Goal: Task Accomplishment & Management: Manage account settings

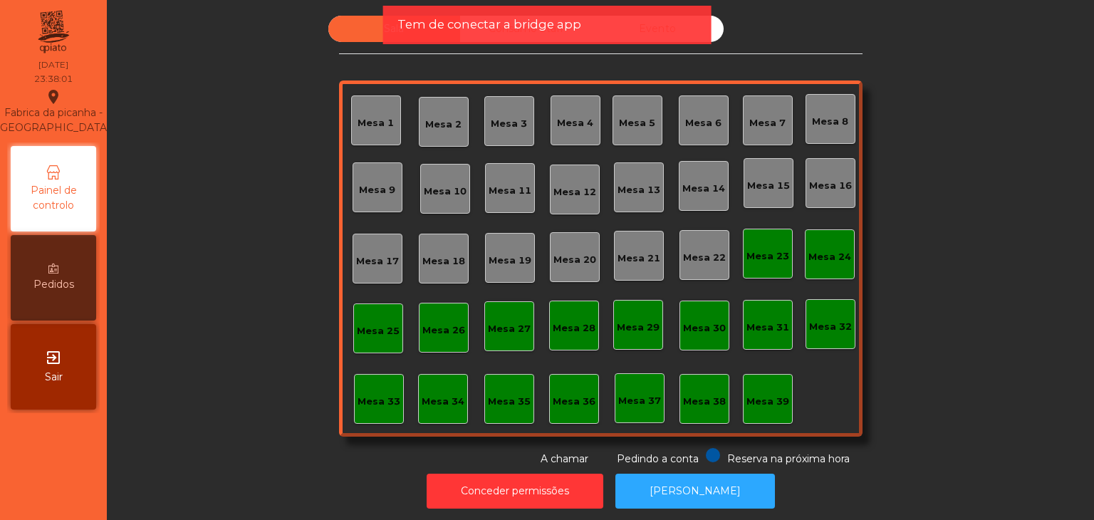
click at [49, 377] on span "Sair" at bounding box center [54, 376] width 18 height 15
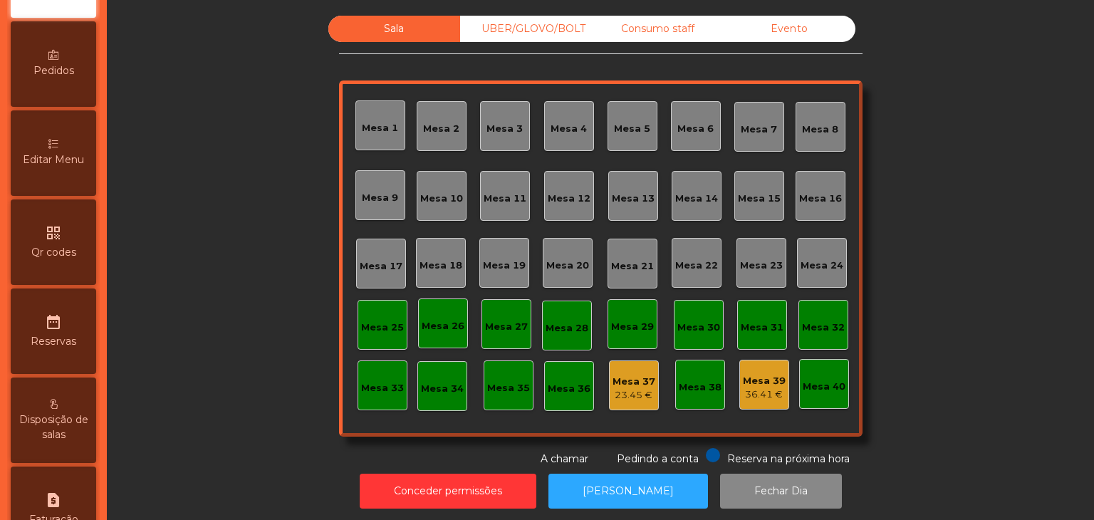
scroll to position [449, 0]
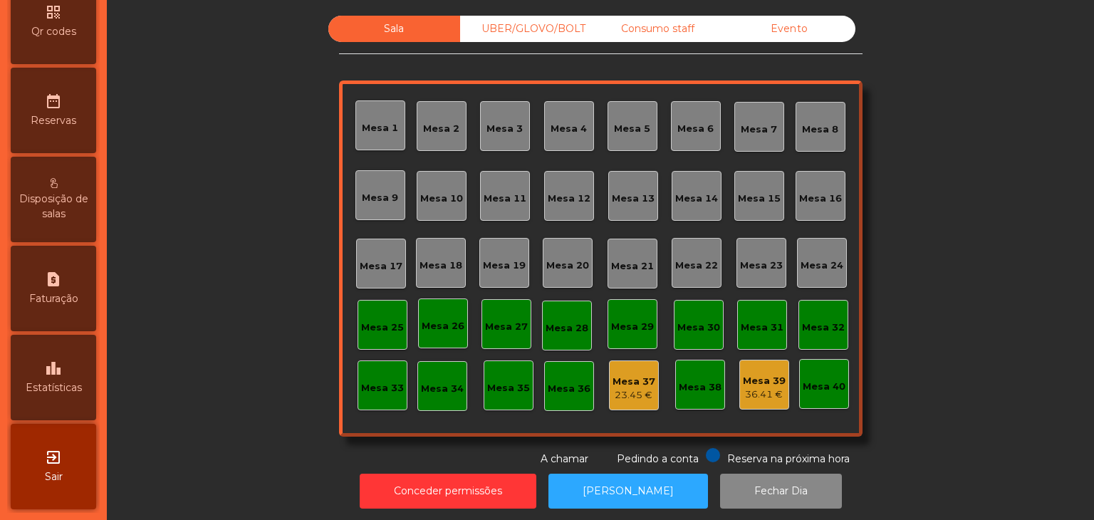
click at [65, 399] on div "leaderboard Estatísticas" at bounding box center [53, 377] width 85 height 85
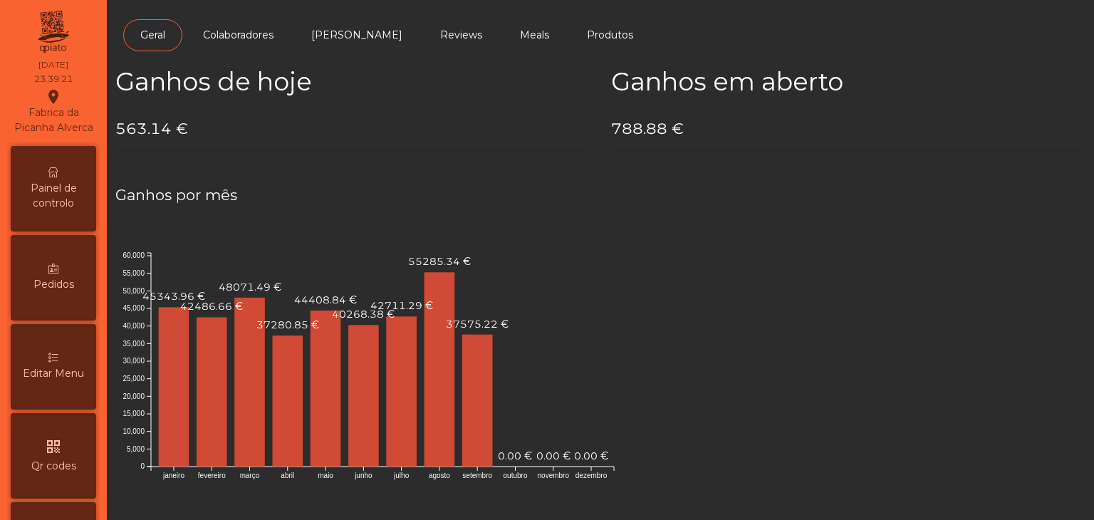
click at [66, 199] on span "Painel de controlo" at bounding box center [53, 196] width 78 height 30
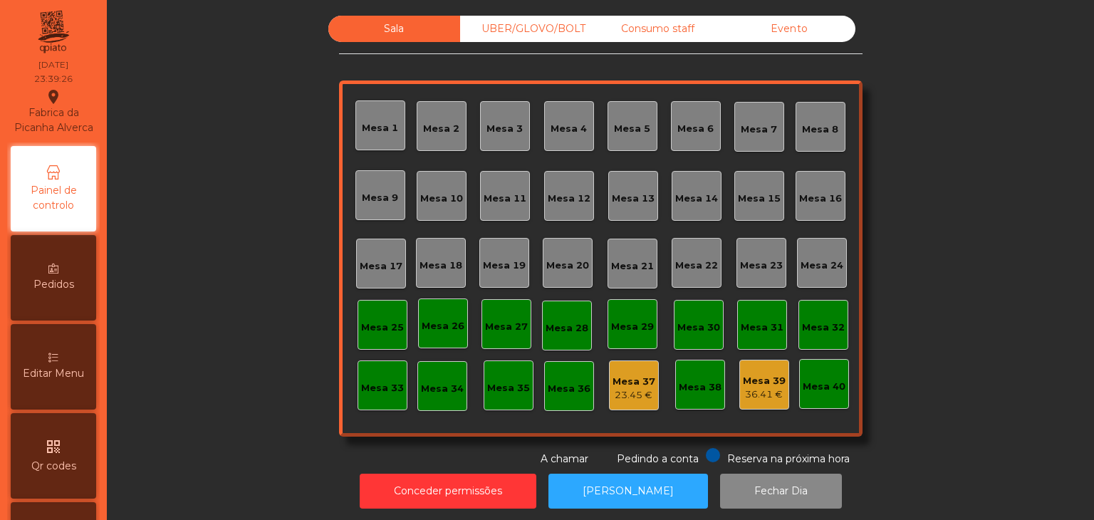
click at [792, 46] on div "Sala UBER/GLOVO/BOLT Consumo staff Evento Mesa 1 Mesa 2 Mesa 3 Mesa 4 Mesa 5 Me…" at bounding box center [600, 241] width 523 height 451
click at [782, 33] on div "Evento" at bounding box center [789, 29] width 132 height 26
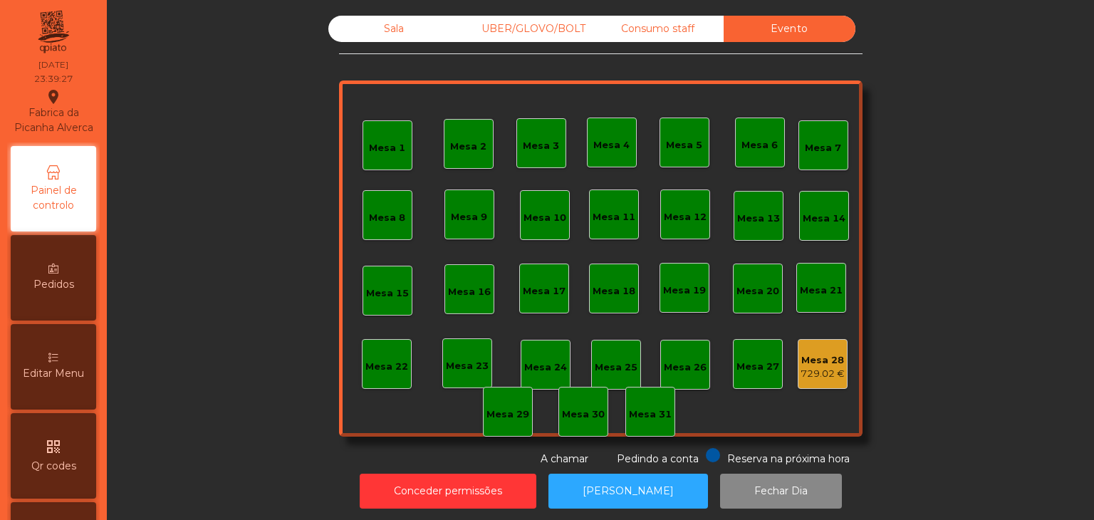
click at [812, 362] on div "Mesa 28" at bounding box center [822, 360] width 44 height 14
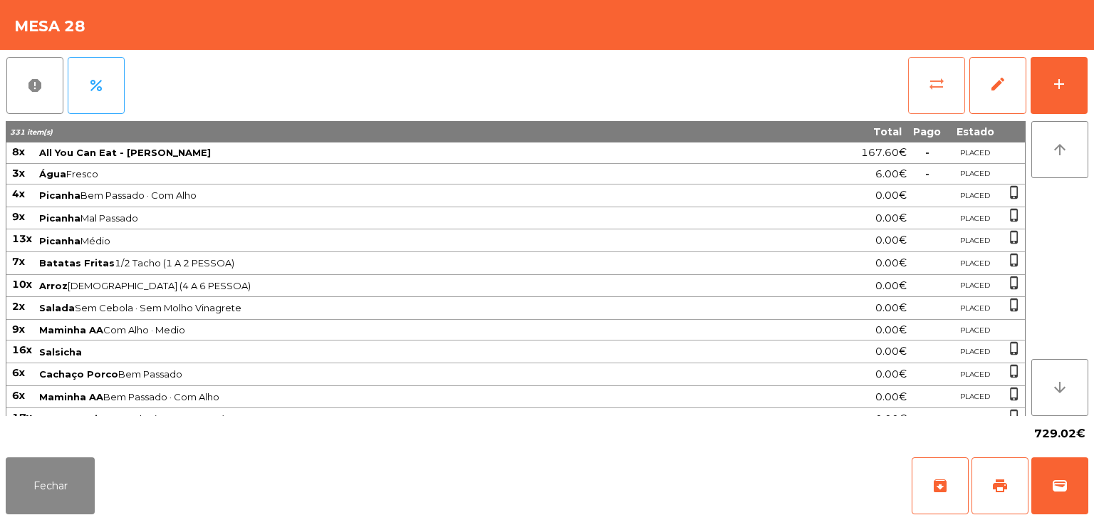
click at [920, 85] on button "sync_alt" at bounding box center [936, 85] width 57 height 57
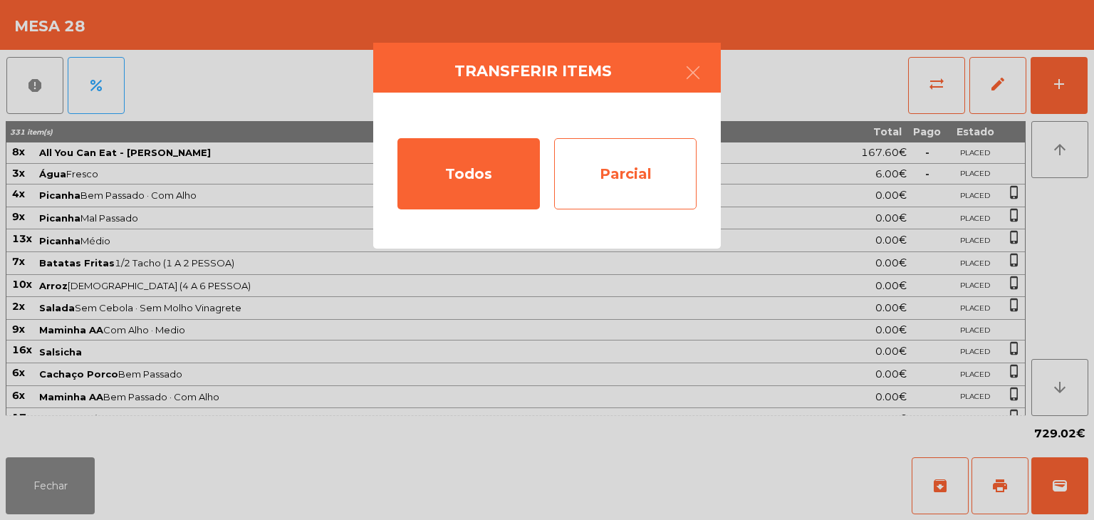
click at [644, 174] on div "Parcial" at bounding box center [625, 173] width 142 height 71
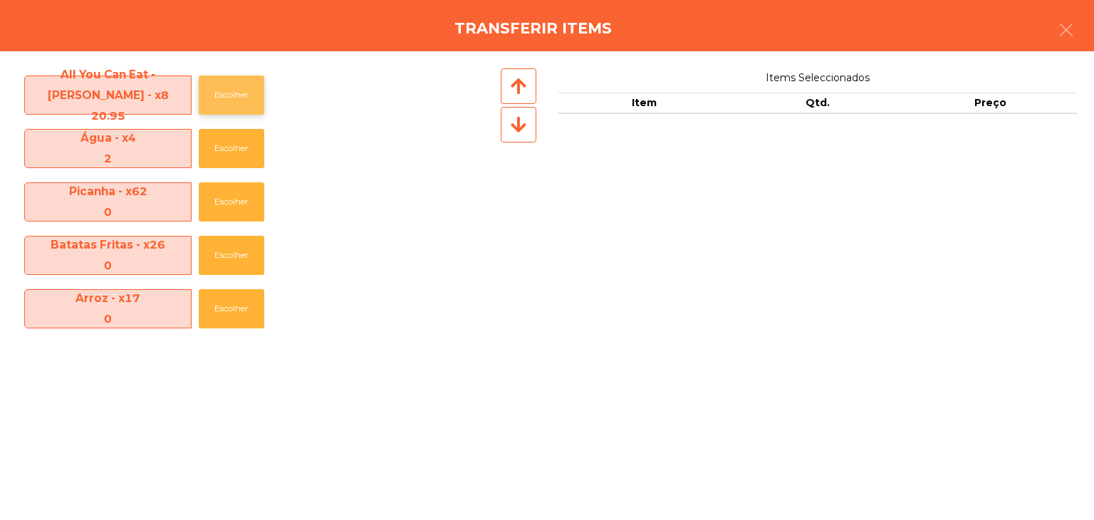
click at [242, 90] on button "Escolher" at bounding box center [231, 94] width 65 height 39
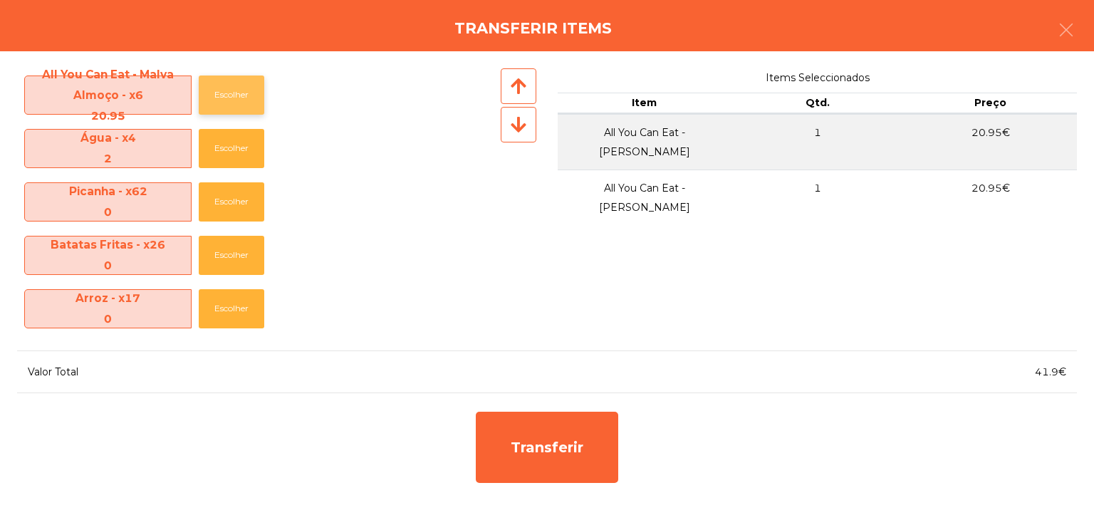
click at [242, 90] on button "Escolher" at bounding box center [231, 94] width 65 height 39
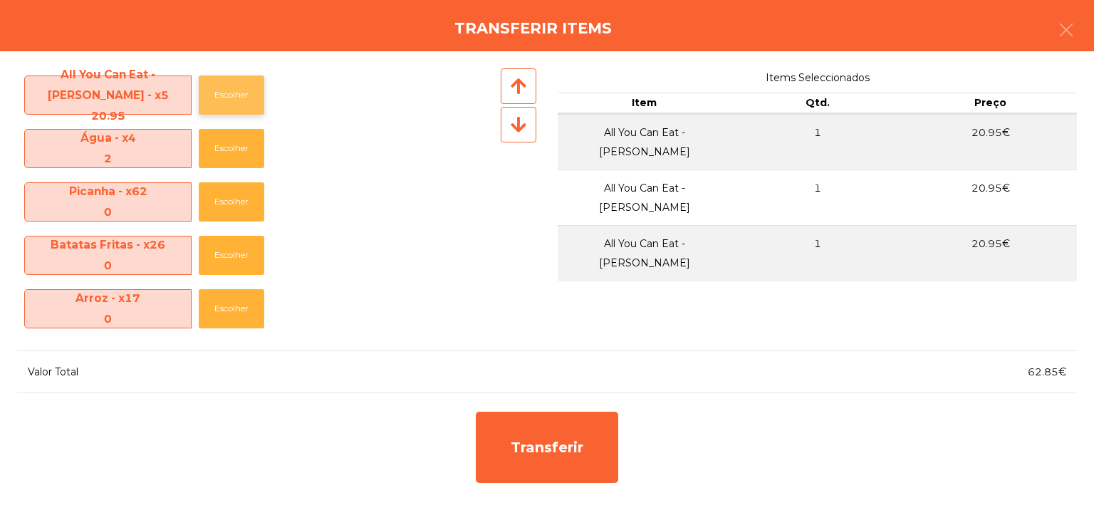
click at [242, 90] on button "Escolher" at bounding box center [231, 94] width 65 height 39
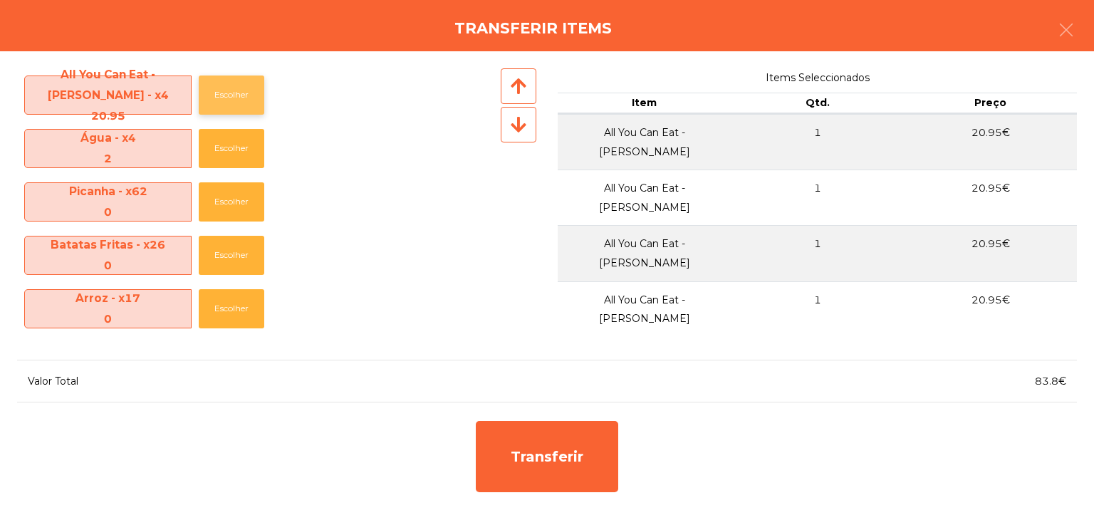
click at [242, 90] on button "Escolher" at bounding box center [231, 94] width 65 height 39
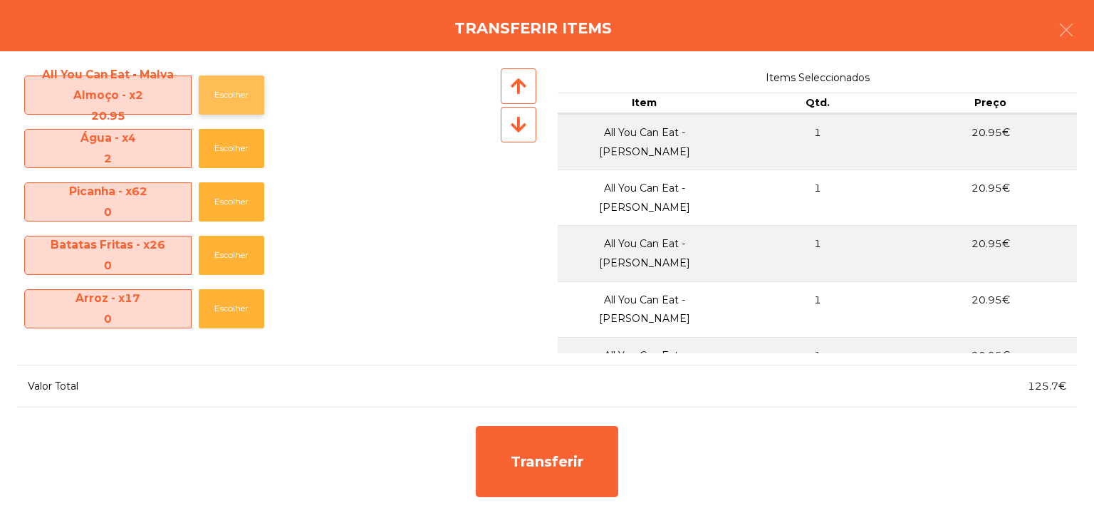
click at [242, 90] on button "Escolher" at bounding box center [231, 94] width 65 height 39
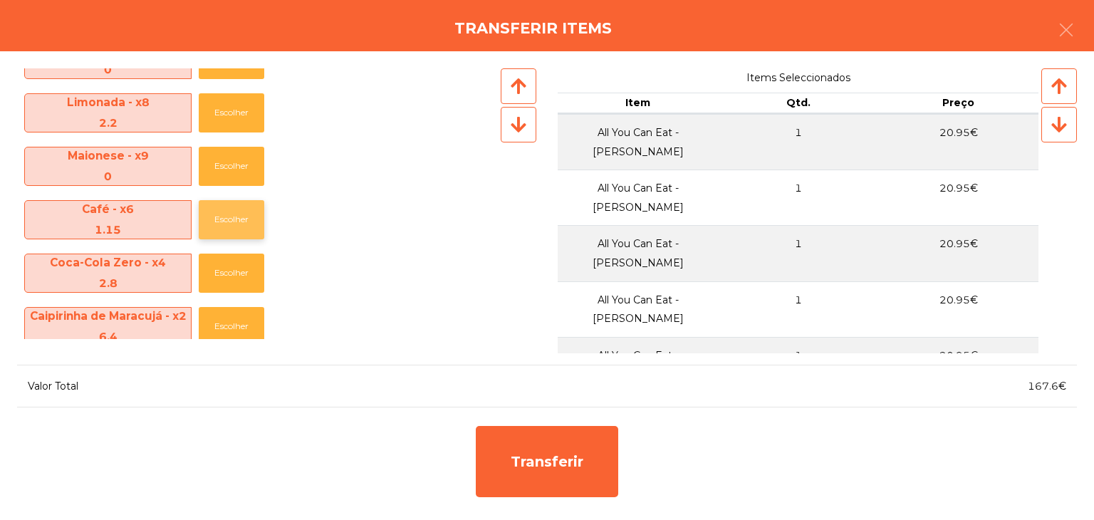
scroll to position [641, 0]
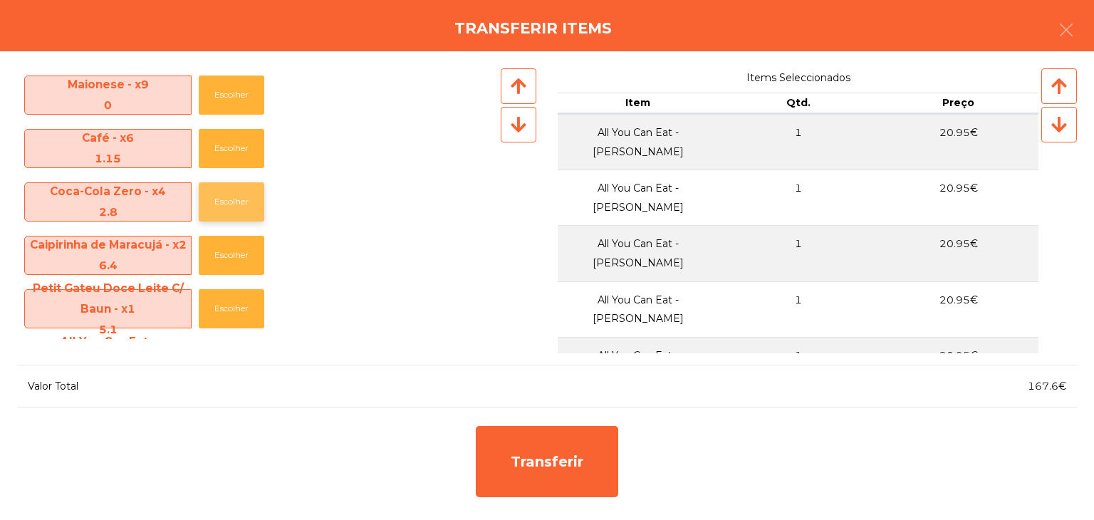
click at [226, 201] on button "Escolher" at bounding box center [231, 201] width 65 height 39
click at [228, 247] on button "Escolher" at bounding box center [231, 255] width 65 height 39
click at [226, 248] on button "Escolher" at bounding box center [231, 255] width 65 height 39
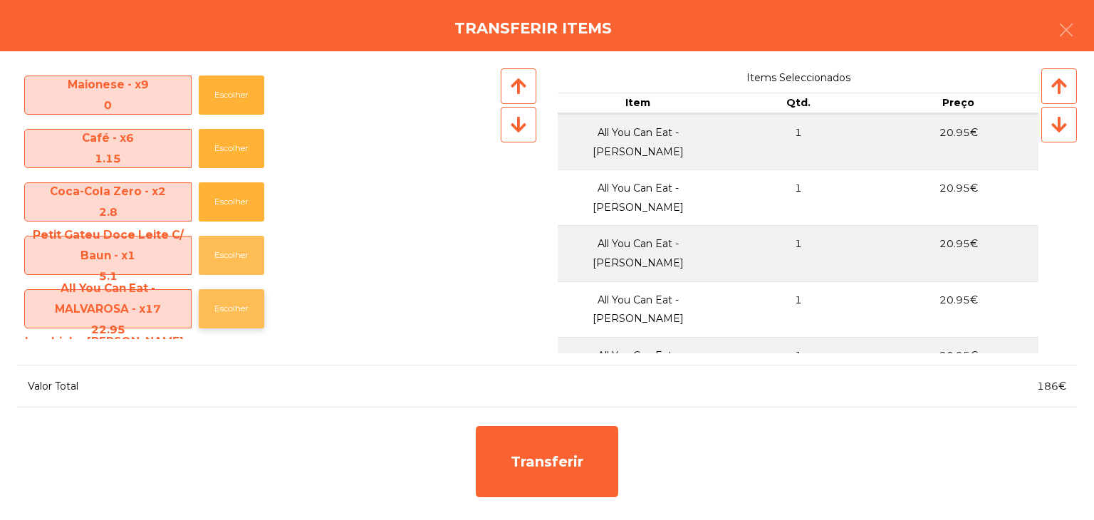
click at [225, 249] on button "Escolher" at bounding box center [231, 255] width 65 height 39
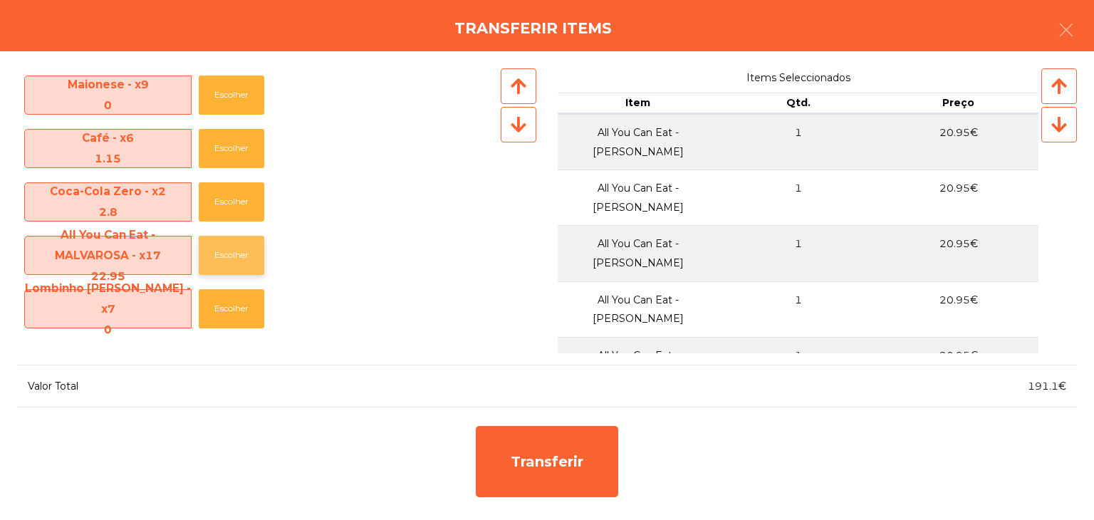
click at [221, 257] on button "Escolher" at bounding box center [231, 255] width 65 height 39
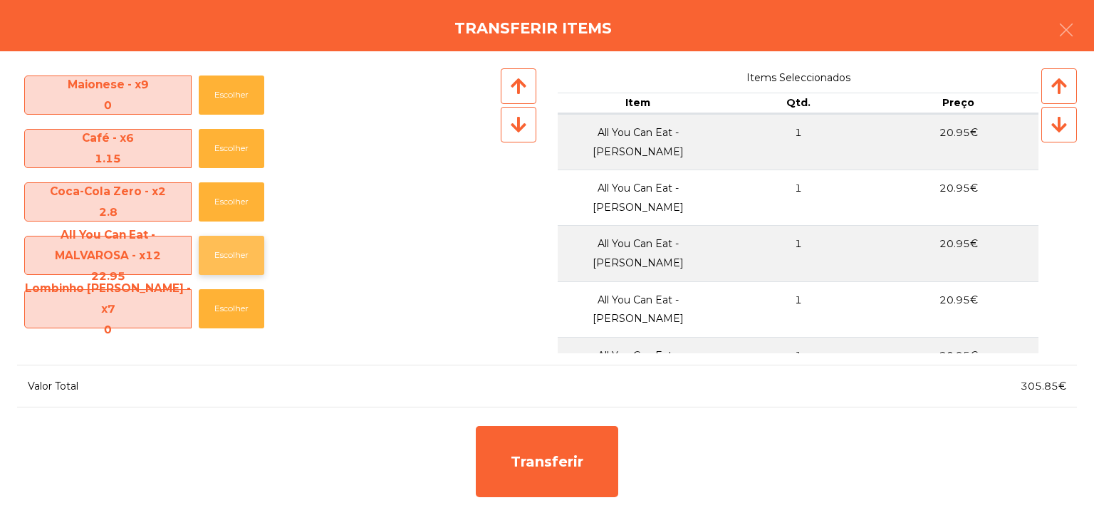
click at [260, 243] on button "Escolher" at bounding box center [231, 255] width 65 height 39
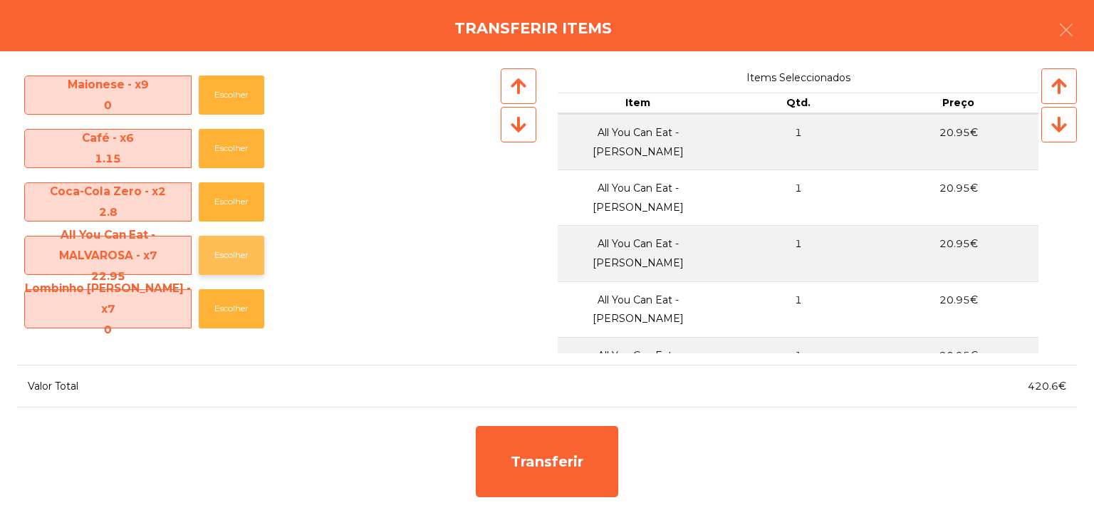
click at [260, 243] on button "Escolher" at bounding box center [231, 255] width 65 height 39
click at [258, 243] on button "Escolher" at bounding box center [231, 255] width 65 height 39
click at [251, 248] on button "Escolher" at bounding box center [231, 255] width 65 height 39
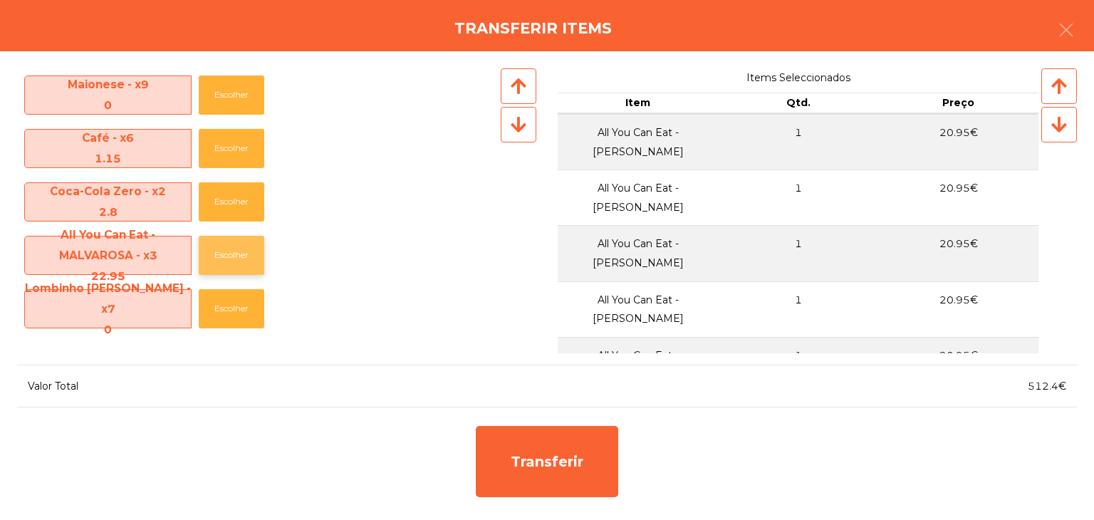
click at [251, 248] on button "Escolher" at bounding box center [231, 255] width 65 height 39
click at [250, 250] on button "Escolher" at bounding box center [231, 255] width 65 height 39
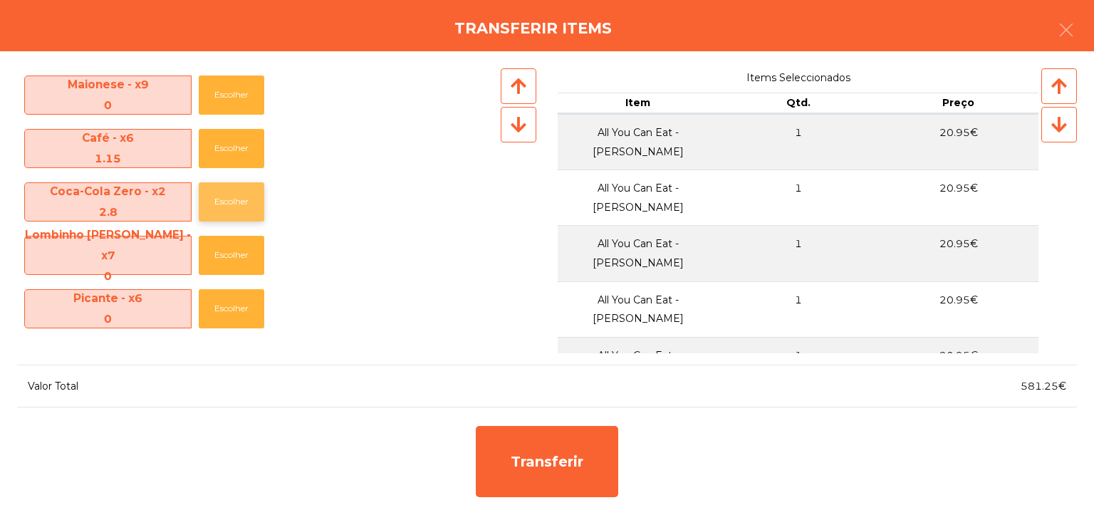
click at [246, 199] on button "Escolher" at bounding box center [231, 201] width 65 height 39
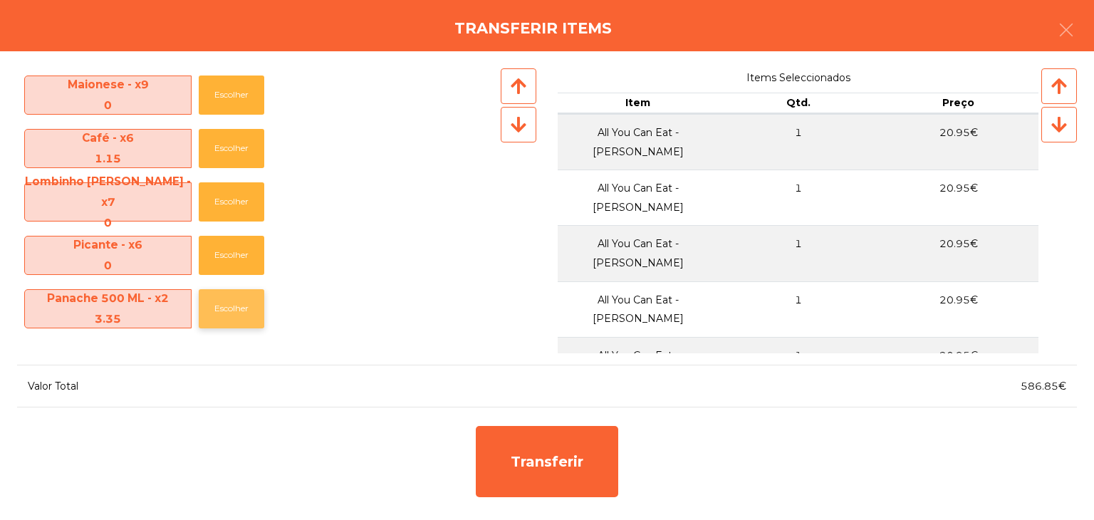
click at [225, 299] on button "Escolher" at bounding box center [231, 308] width 65 height 39
click at [225, 300] on button "Escolher" at bounding box center [231, 308] width 65 height 39
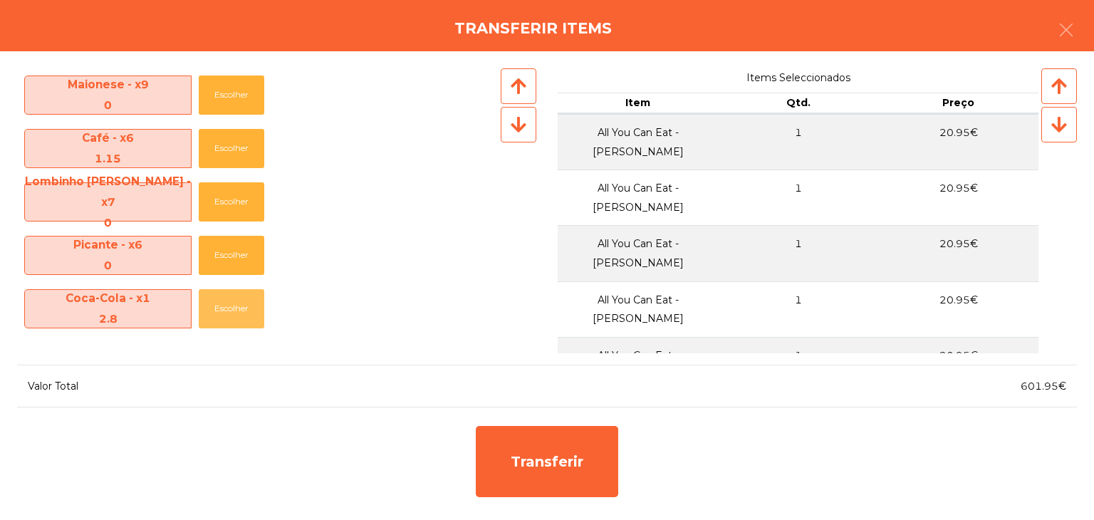
click at [225, 300] on button "Escolher" at bounding box center [231, 308] width 65 height 39
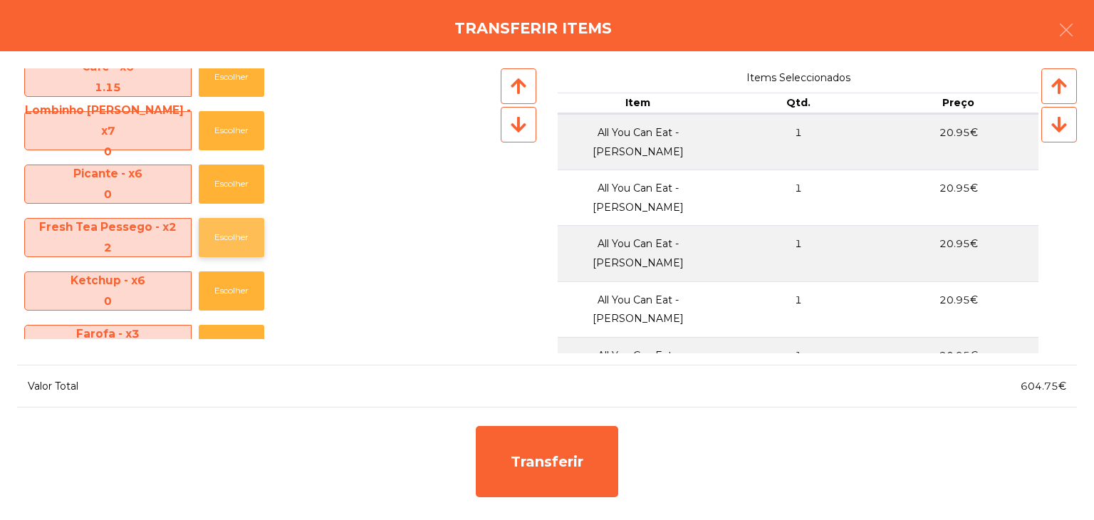
click at [235, 241] on button "Escolher" at bounding box center [231, 237] width 65 height 39
click at [234, 241] on button "Escolher" at bounding box center [231, 237] width 65 height 39
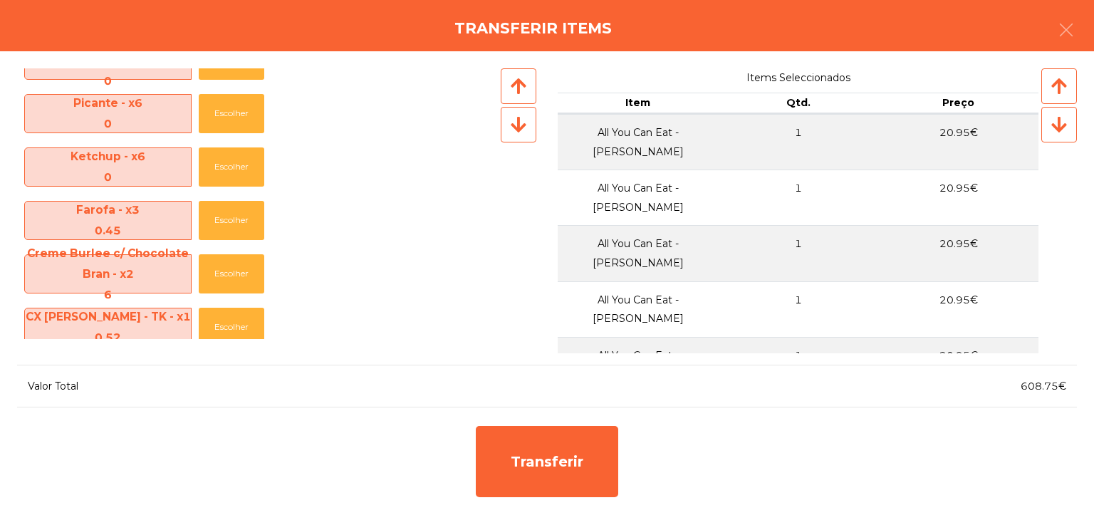
scroll to position [783, 0]
click at [230, 258] on button "Escolher" at bounding box center [231, 272] width 65 height 39
click at [228, 262] on button "Escolher" at bounding box center [231, 272] width 65 height 39
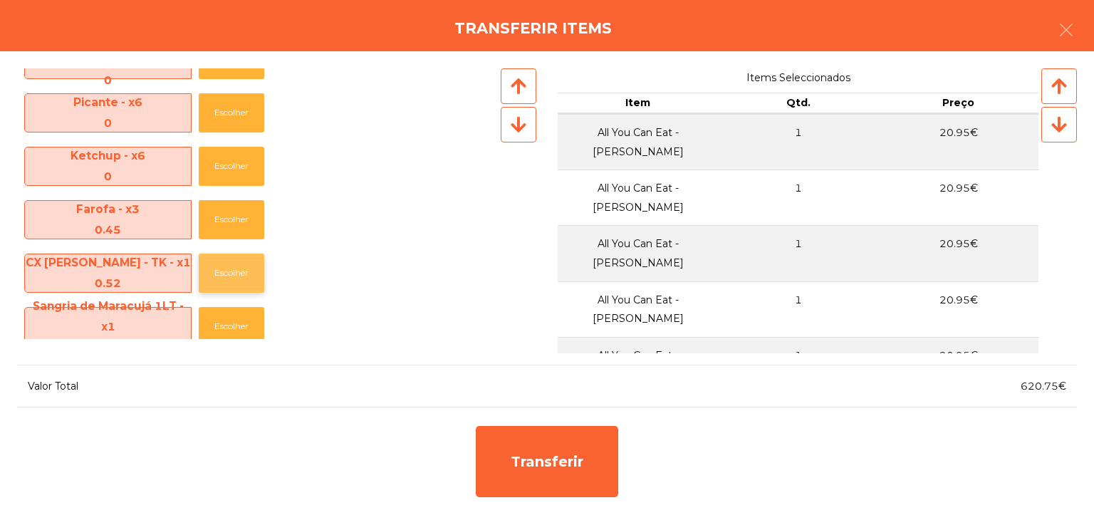
scroll to position [854, 0]
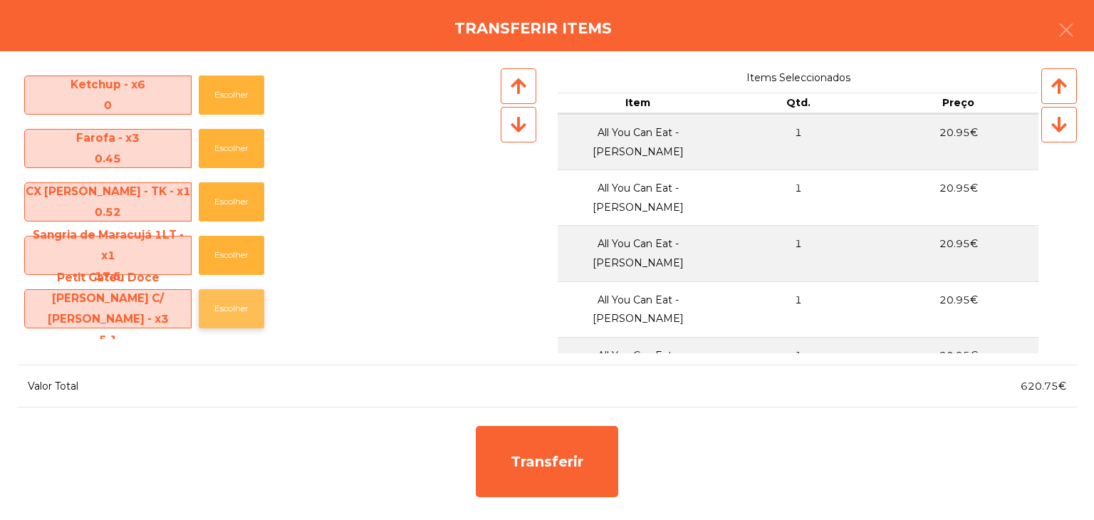
click at [246, 308] on button "Escolher" at bounding box center [231, 308] width 65 height 39
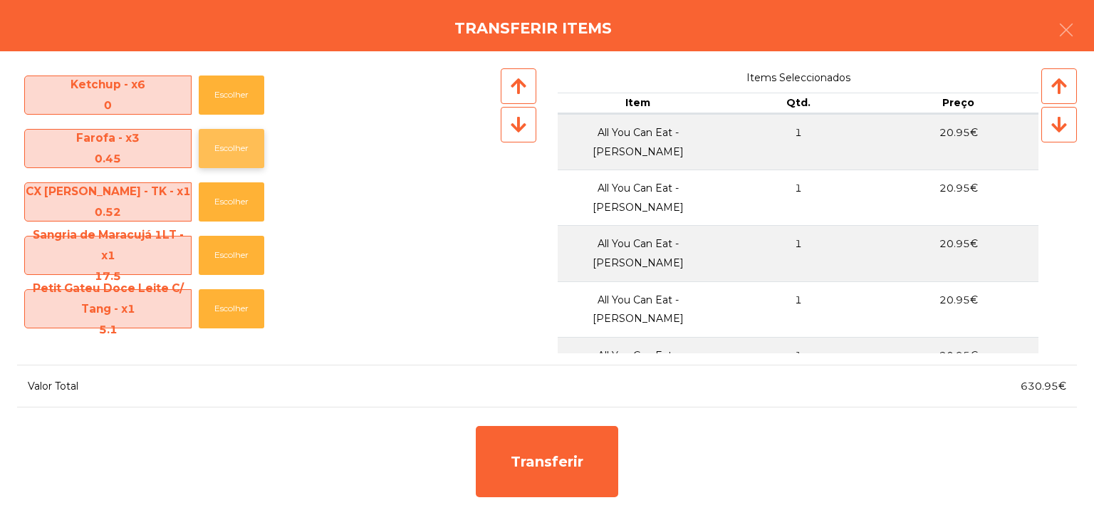
click at [234, 151] on button "Escolher" at bounding box center [231, 148] width 65 height 39
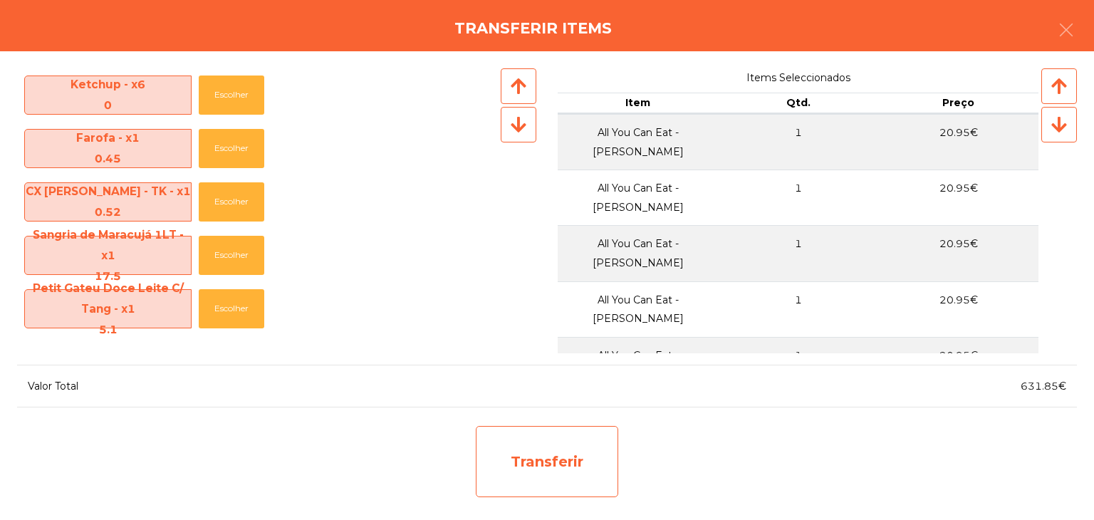
click at [566, 476] on div "Transferir" at bounding box center [547, 461] width 142 height 71
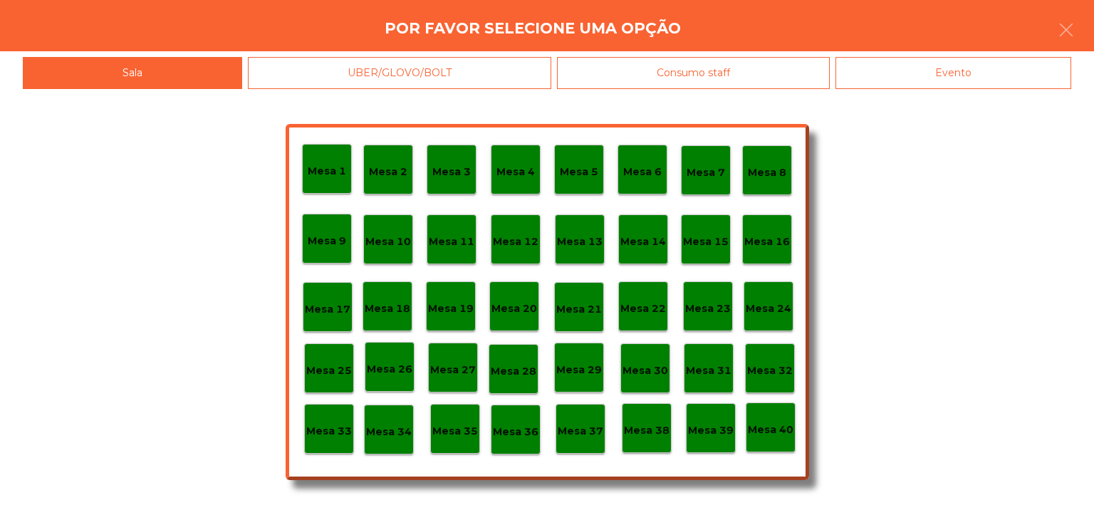
click at [652, 370] on p "Mesa 30" at bounding box center [645, 370] width 46 height 16
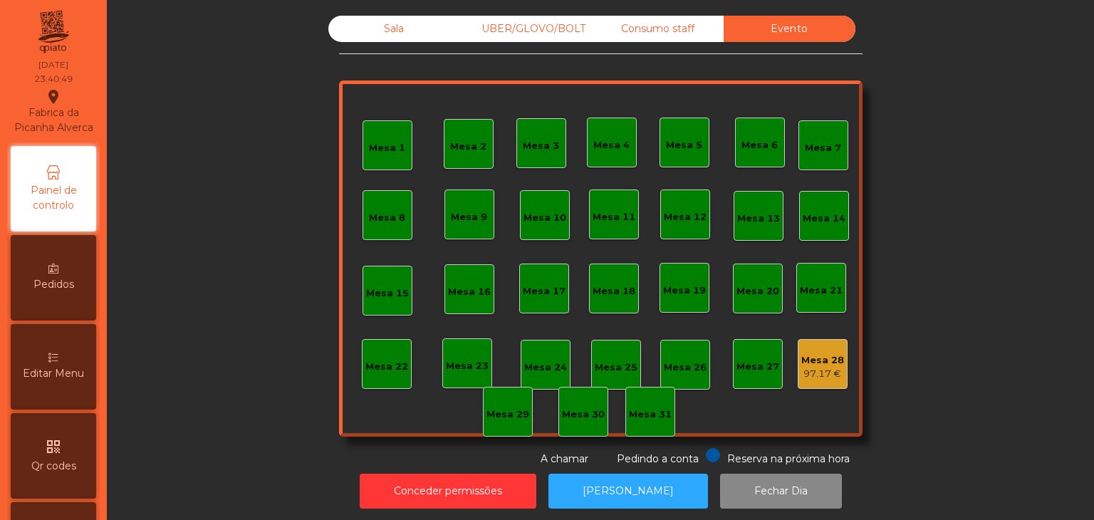
click at [382, 35] on div "Sala" at bounding box center [394, 29] width 132 height 26
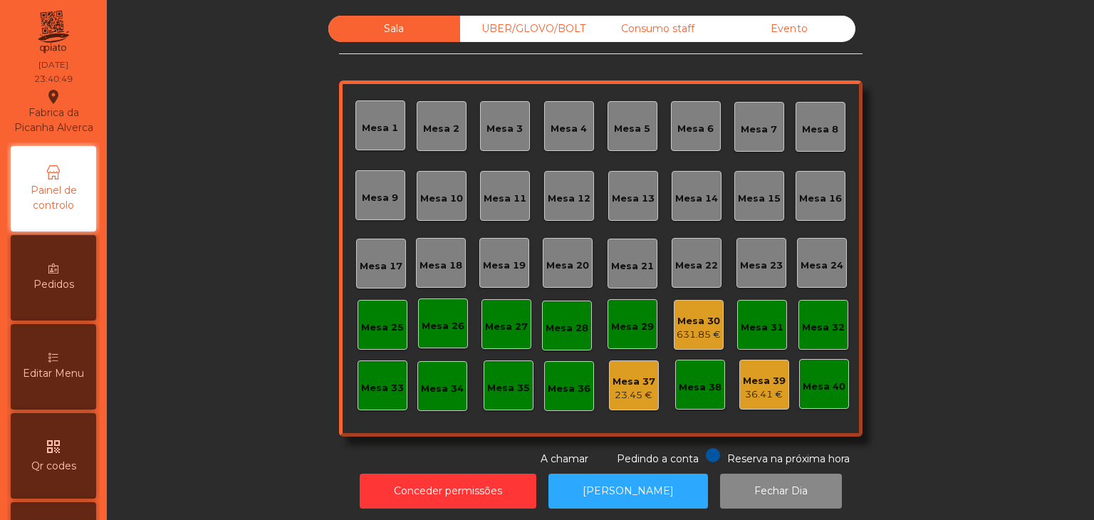
click at [691, 315] on div "Mesa 30" at bounding box center [698, 321] width 44 height 14
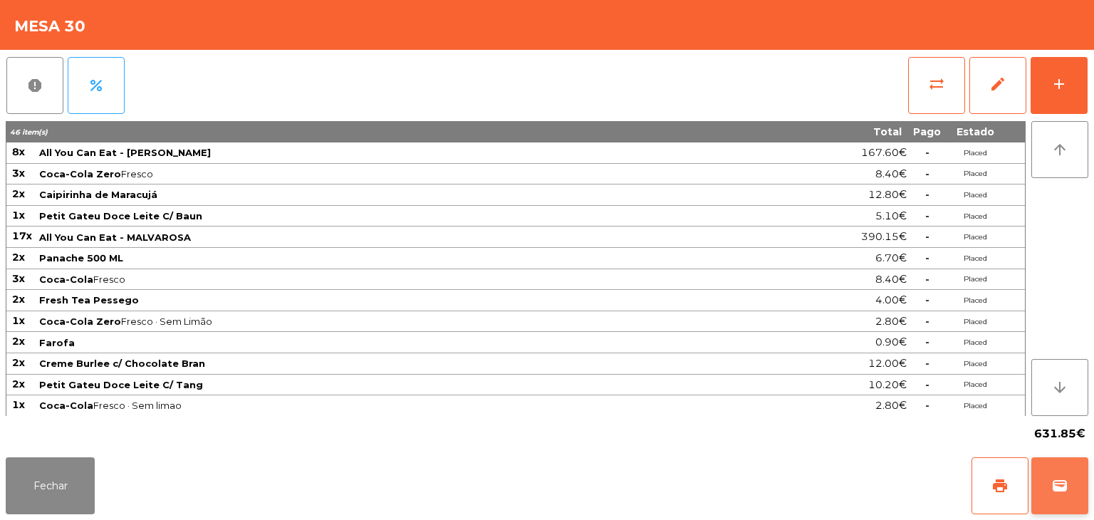
click at [1066, 481] on span "wallet" at bounding box center [1059, 485] width 17 height 17
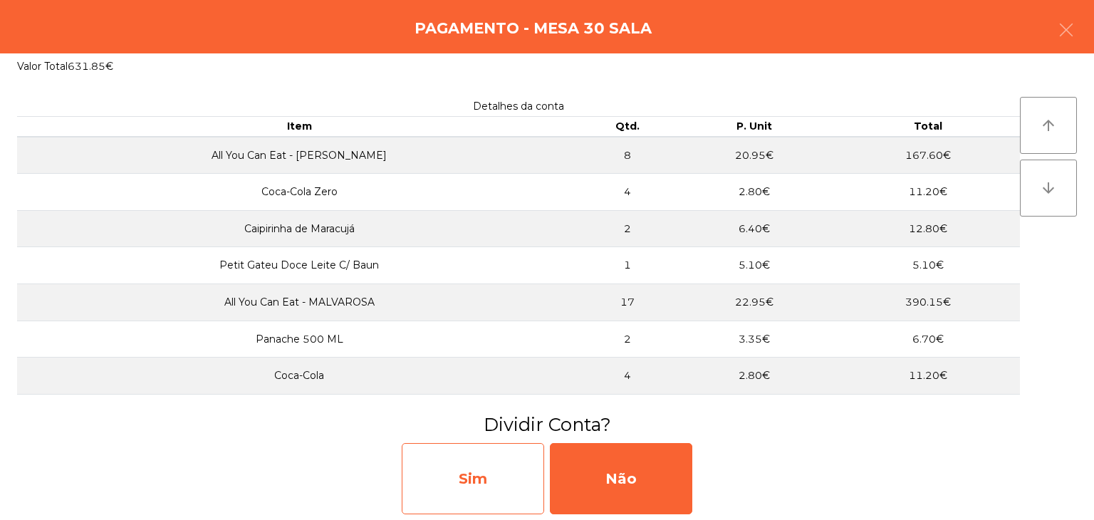
click at [438, 460] on div "Sim" at bounding box center [473, 478] width 142 height 71
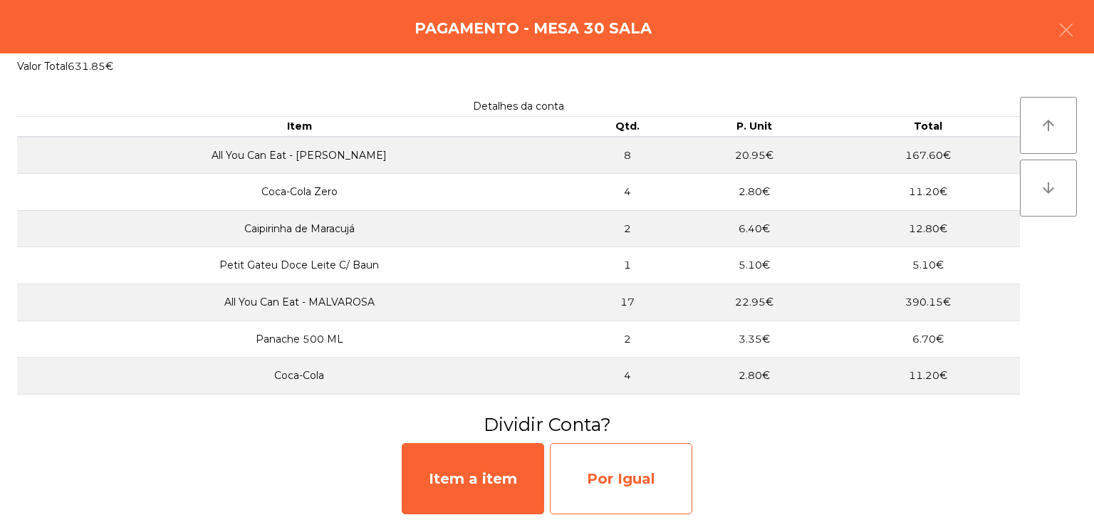
click at [575, 466] on div "Por Igual" at bounding box center [621, 478] width 142 height 71
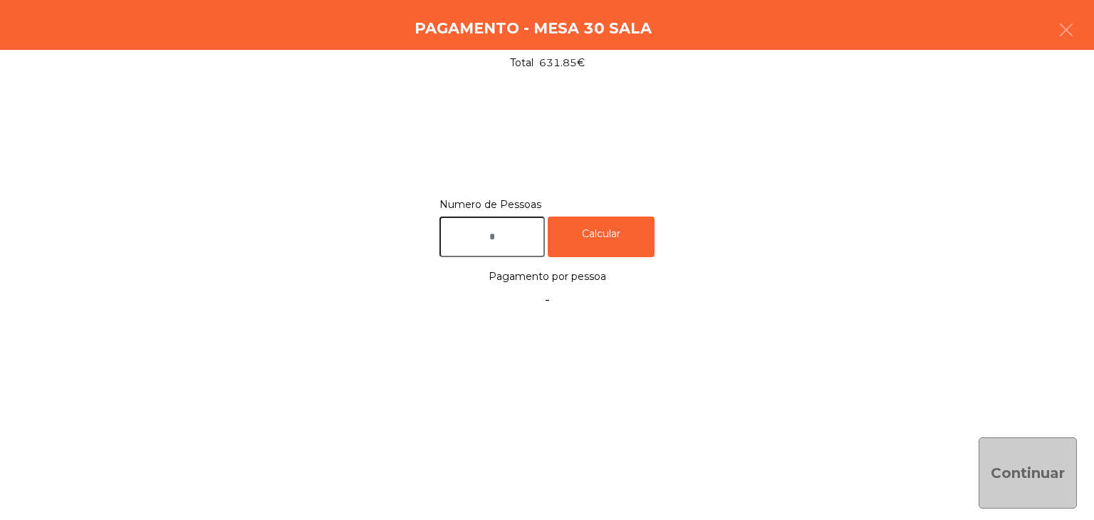
click at [454, 246] on input "text" at bounding box center [491, 236] width 105 height 41
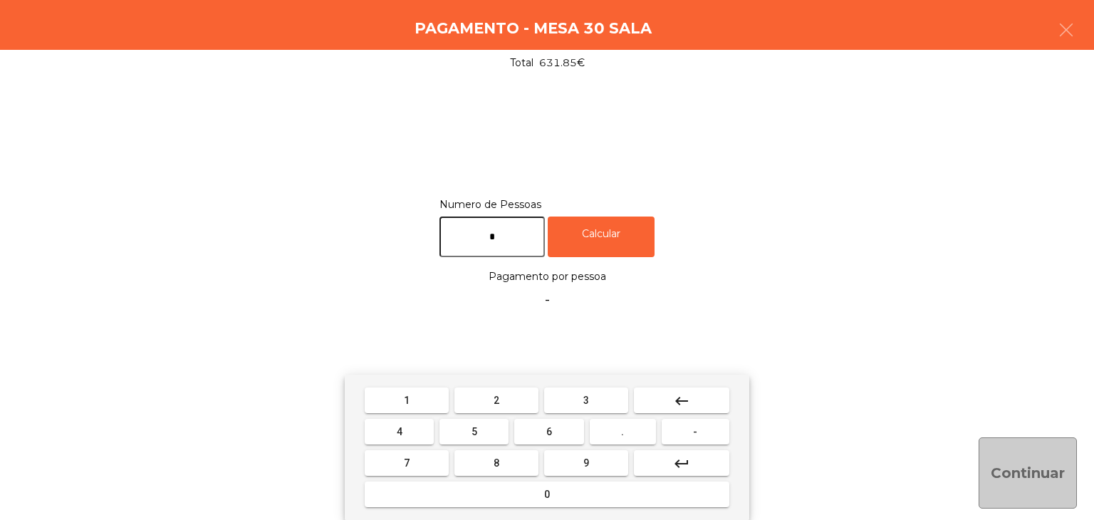
click at [543, 234] on input "*" at bounding box center [491, 236] width 105 height 41
click at [540, 233] on input "*" at bounding box center [491, 236] width 105 height 41
type input "*"
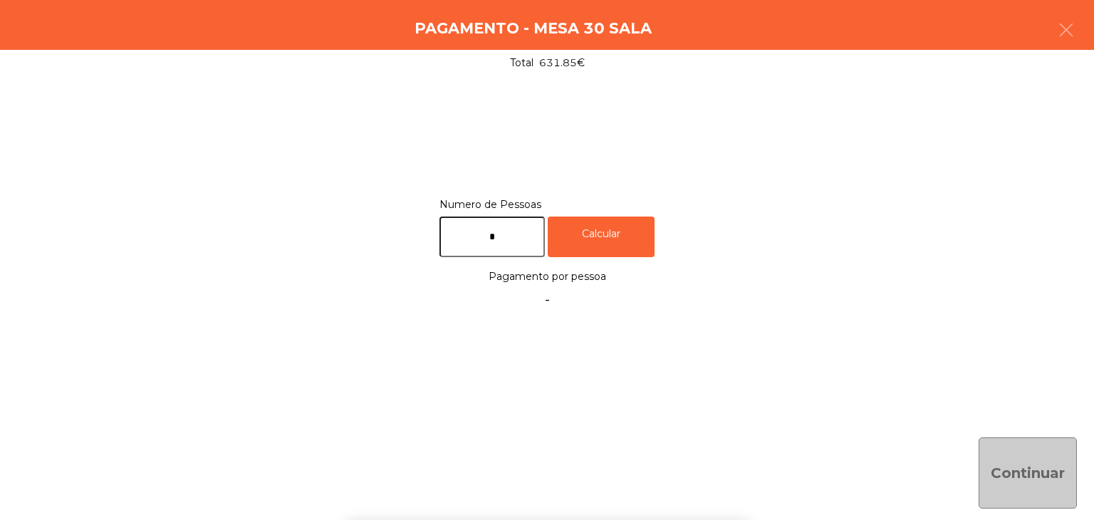
drag, startPoint x: 597, startPoint y: 237, endPoint x: 729, endPoint y: 307, distance: 149.7
click at [597, 237] on div "Calcular" at bounding box center [600, 236] width 107 height 41
click at [1015, 473] on button "Continuar" at bounding box center [1027, 472] width 98 height 71
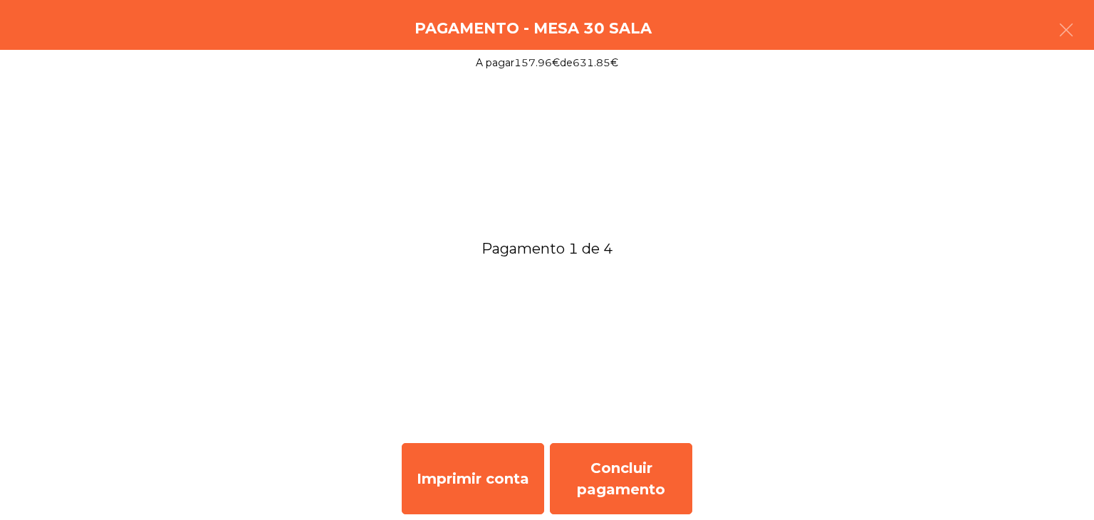
click at [706, 465] on div "Imprimir conta Concluir pagamento" at bounding box center [547, 478] width 1094 height 83
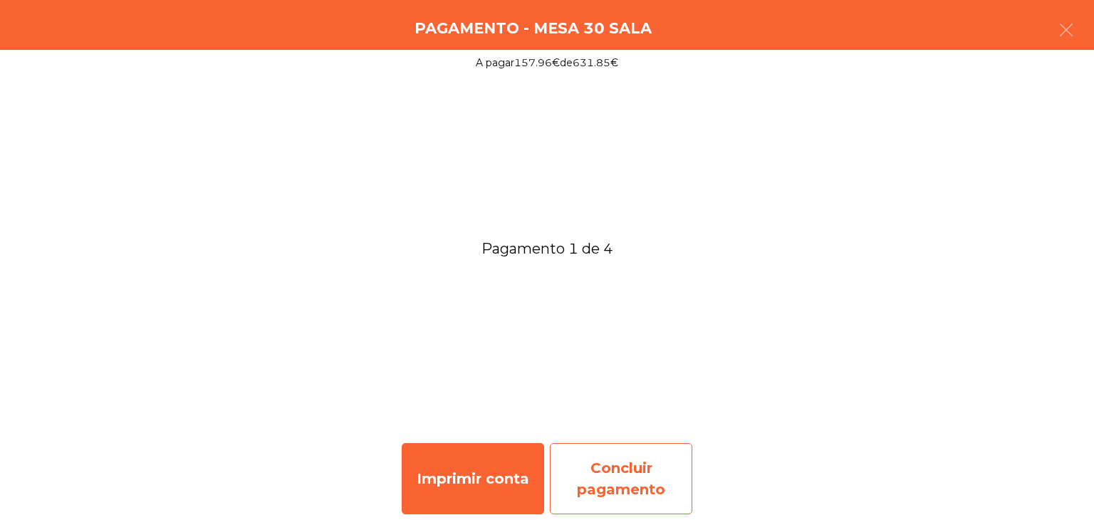
click at [657, 479] on div "Concluir pagamento" at bounding box center [621, 478] width 142 height 71
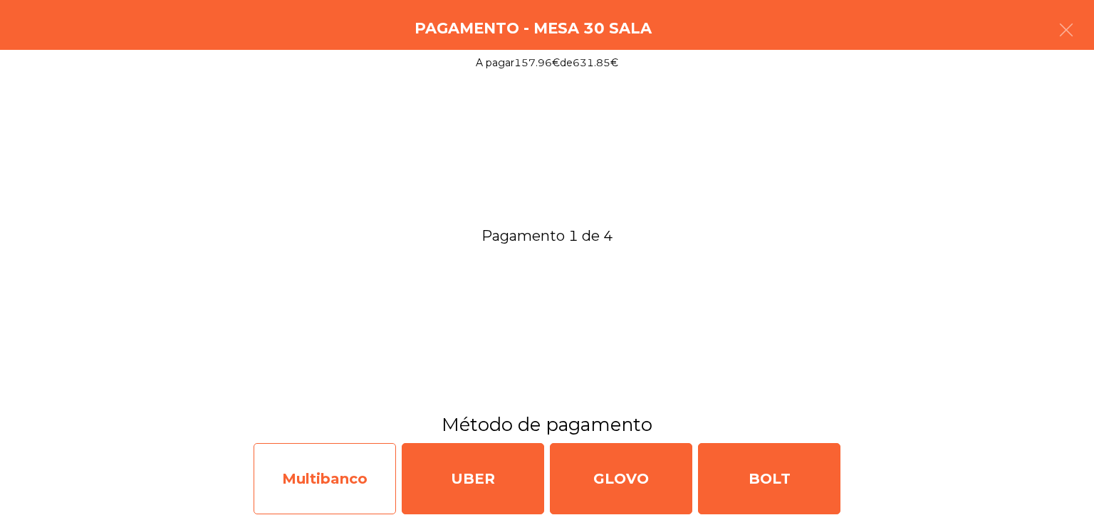
click at [315, 463] on div "Multibanco" at bounding box center [324, 478] width 142 height 71
select select "**"
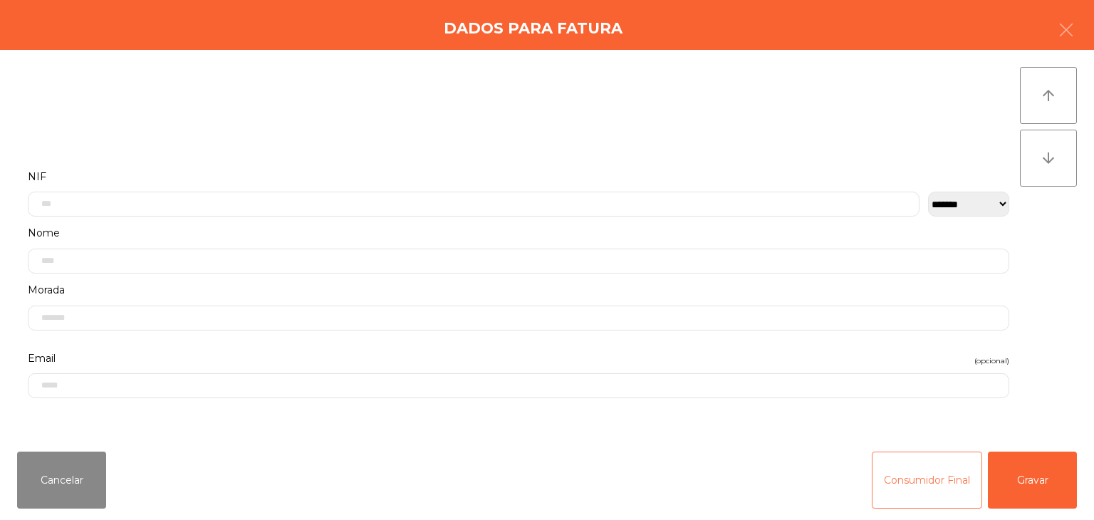
drag, startPoint x: 900, startPoint y: 479, endPoint x: 758, endPoint y: 473, distance: 142.5
click at [900, 479] on button "Consumidor Final" at bounding box center [926, 479] width 110 height 57
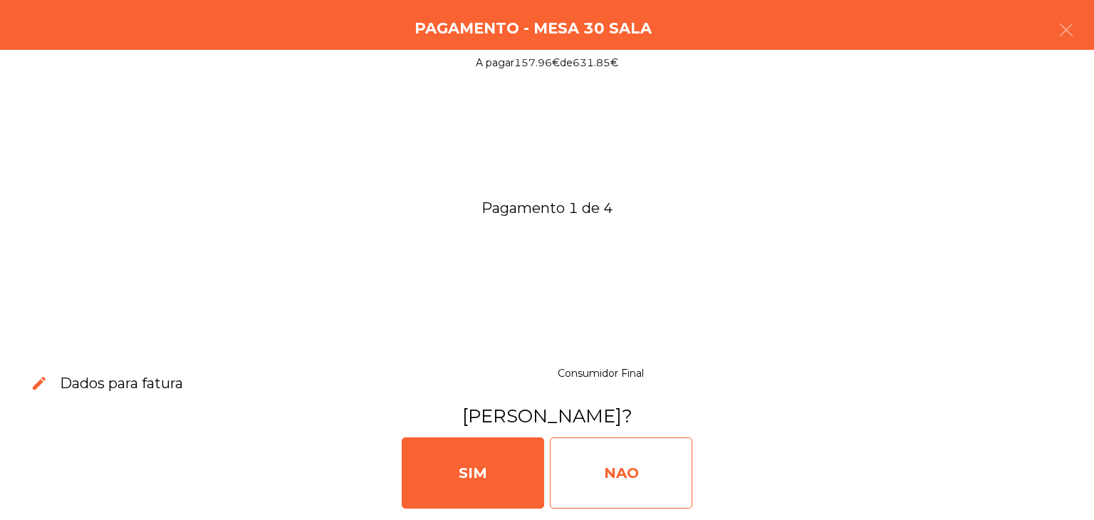
click at [614, 465] on div "NAO" at bounding box center [621, 472] width 142 height 71
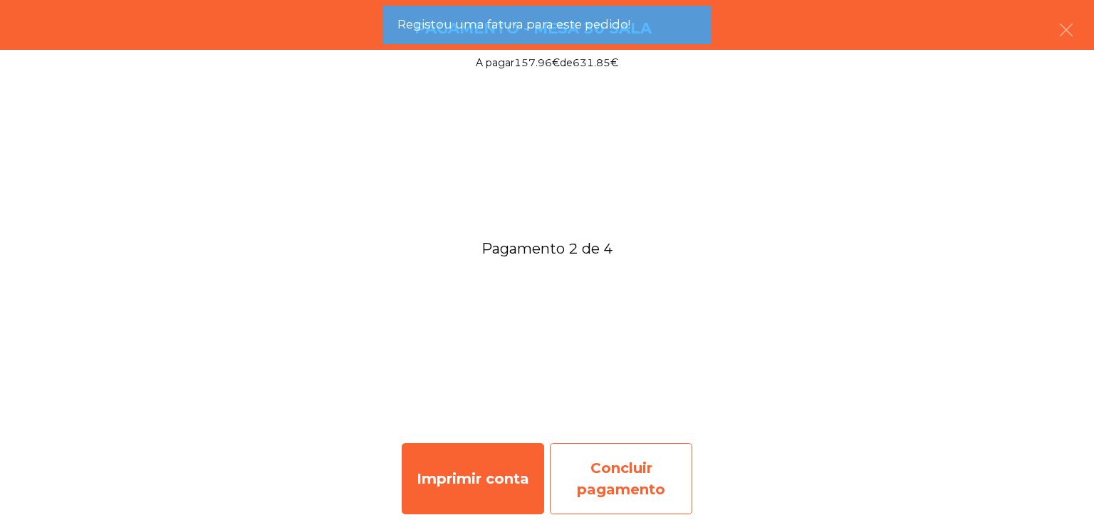
click at [653, 446] on div "Concluir pagamento" at bounding box center [621, 478] width 142 height 71
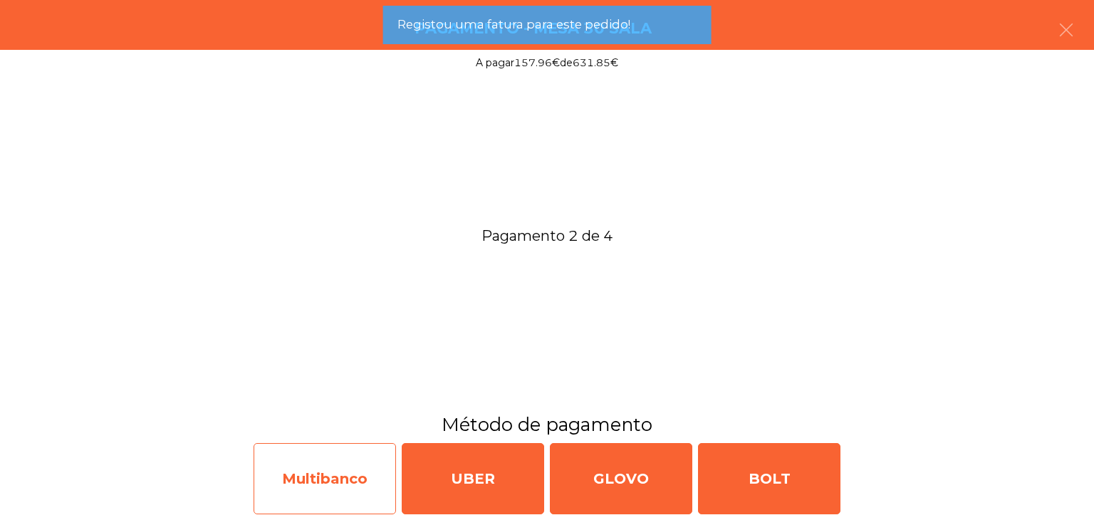
click at [315, 466] on div "Multibanco" at bounding box center [324, 478] width 142 height 71
select select "**"
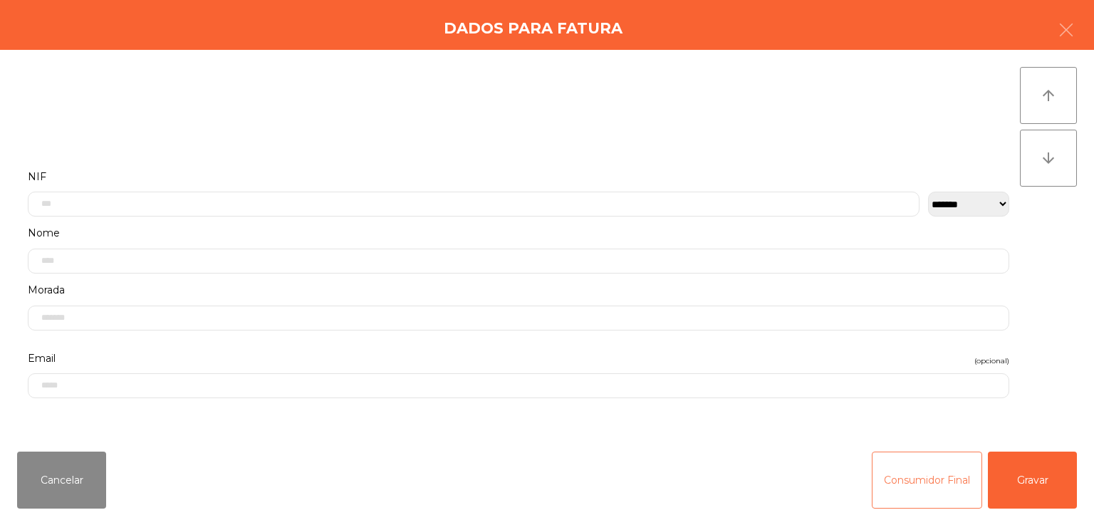
click at [893, 459] on button "Consumidor Final" at bounding box center [926, 479] width 110 height 57
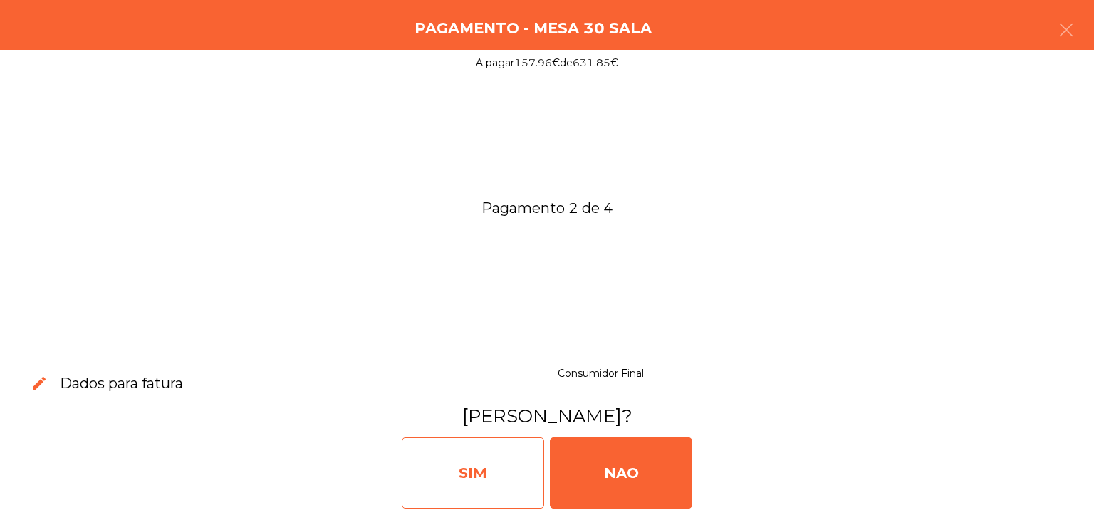
click at [525, 468] on div "SIM" at bounding box center [473, 472] width 142 height 71
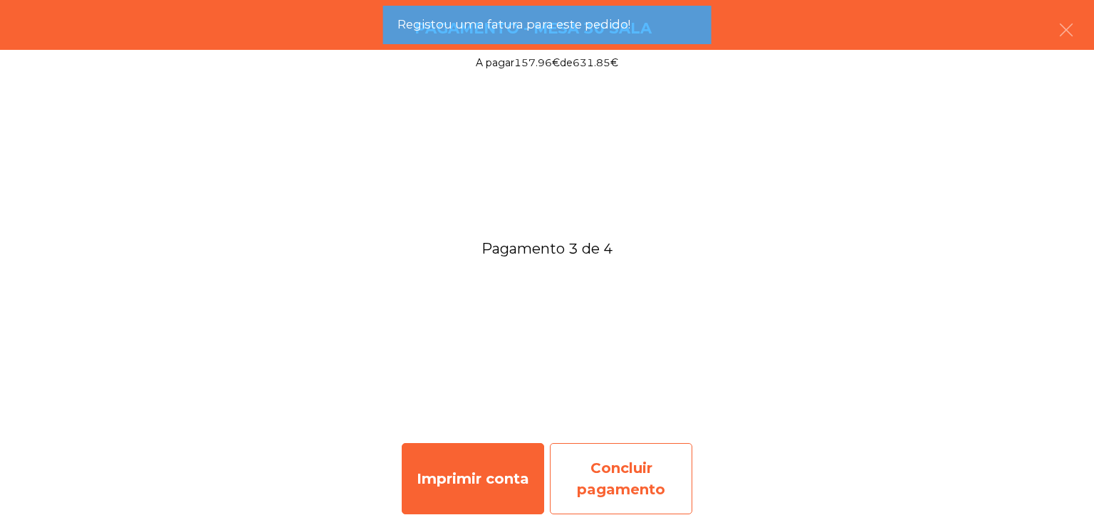
click at [615, 462] on div "Concluir pagamento" at bounding box center [621, 478] width 142 height 71
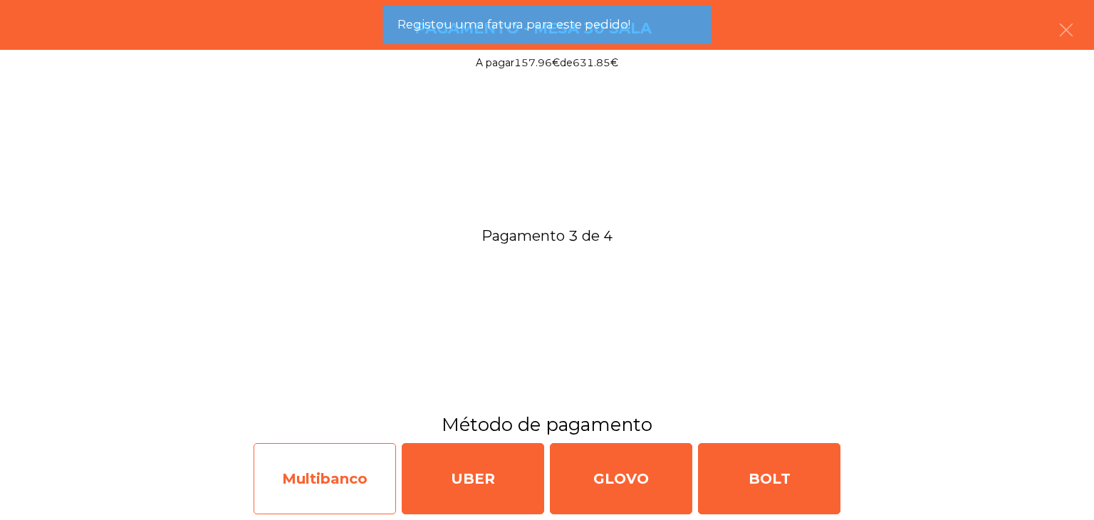
click at [323, 458] on div "Multibanco" at bounding box center [324, 478] width 142 height 71
select select "**"
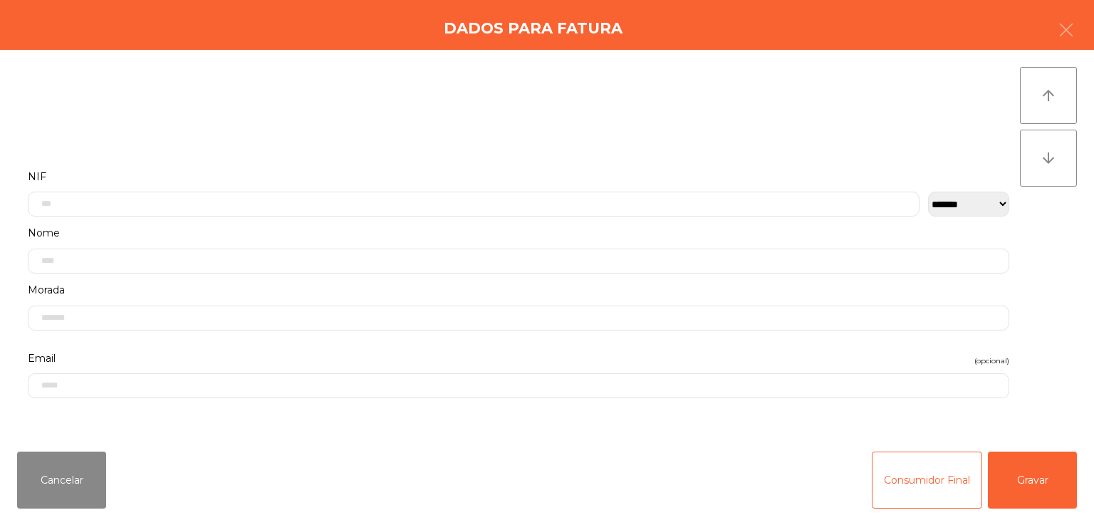
click at [903, 445] on div "Cancelar Consumidor Final Gravar" at bounding box center [547, 480] width 1094 height 80
click at [874, 471] on button "Consumidor Final" at bounding box center [926, 479] width 110 height 57
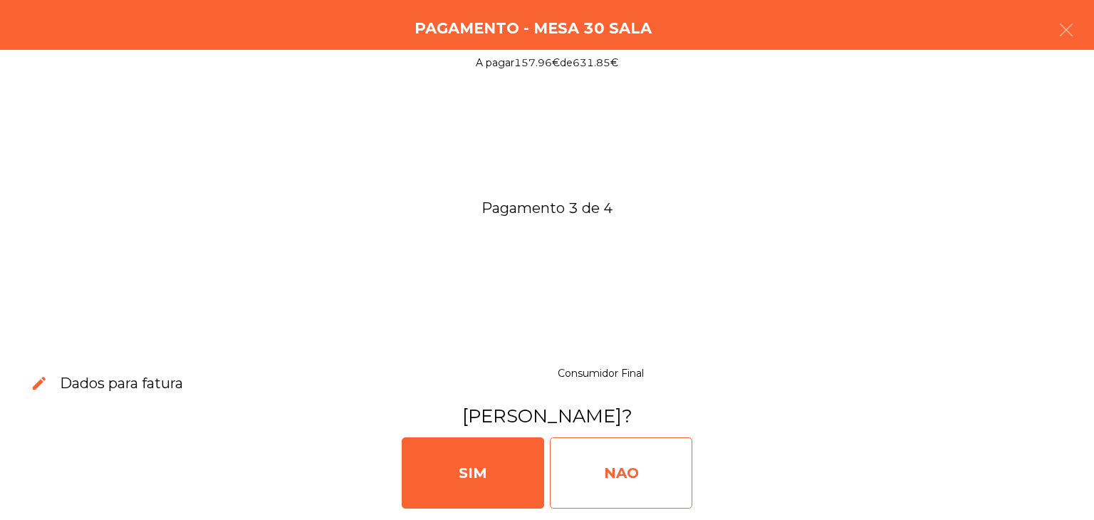
click at [651, 483] on div "NAO" at bounding box center [621, 472] width 142 height 71
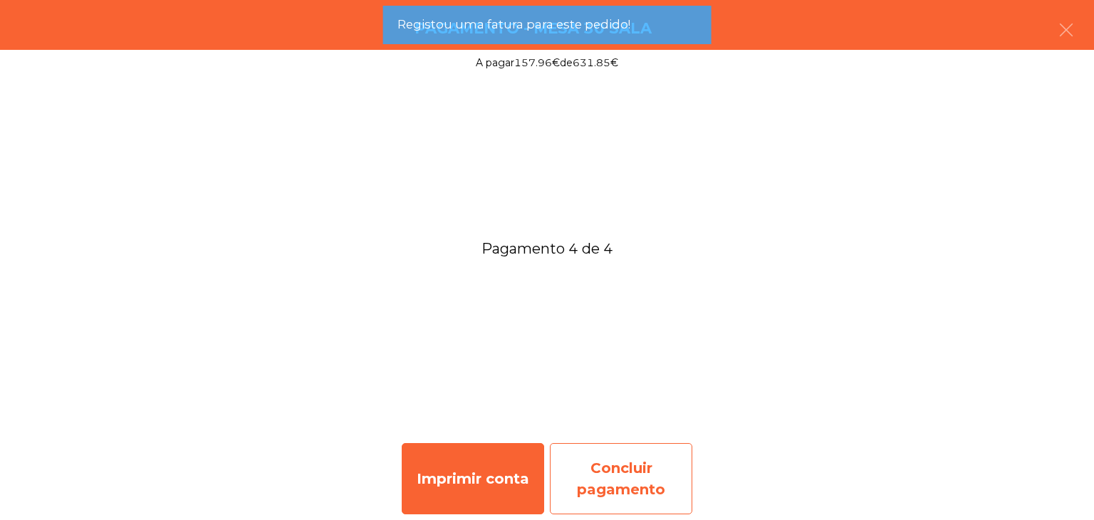
click at [651, 480] on div "Concluir pagamento" at bounding box center [621, 478] width 142 height 71
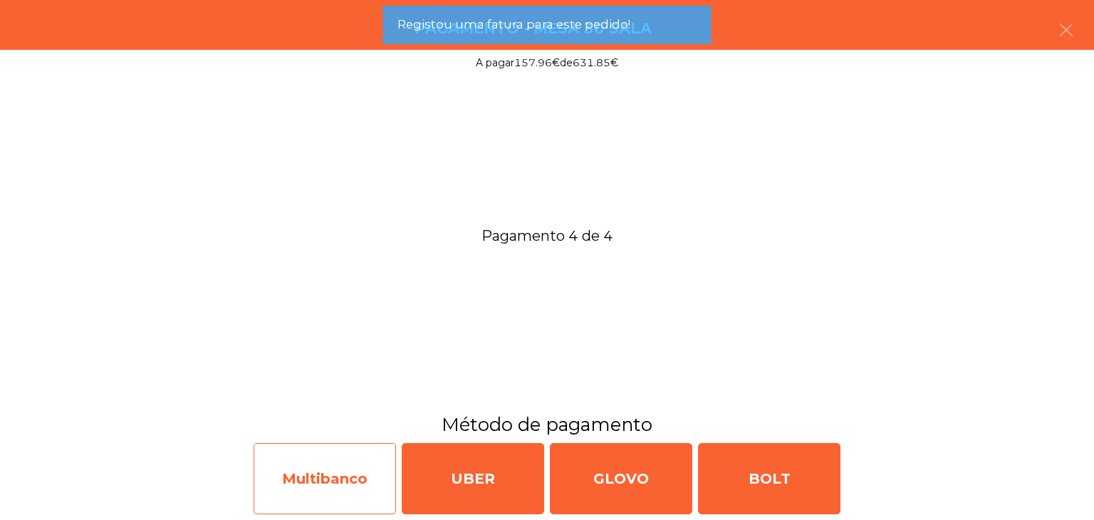
click at [306, 488] on div "Multibanco" at bounding box center [324, 478] width 142 height 71
select select "**"
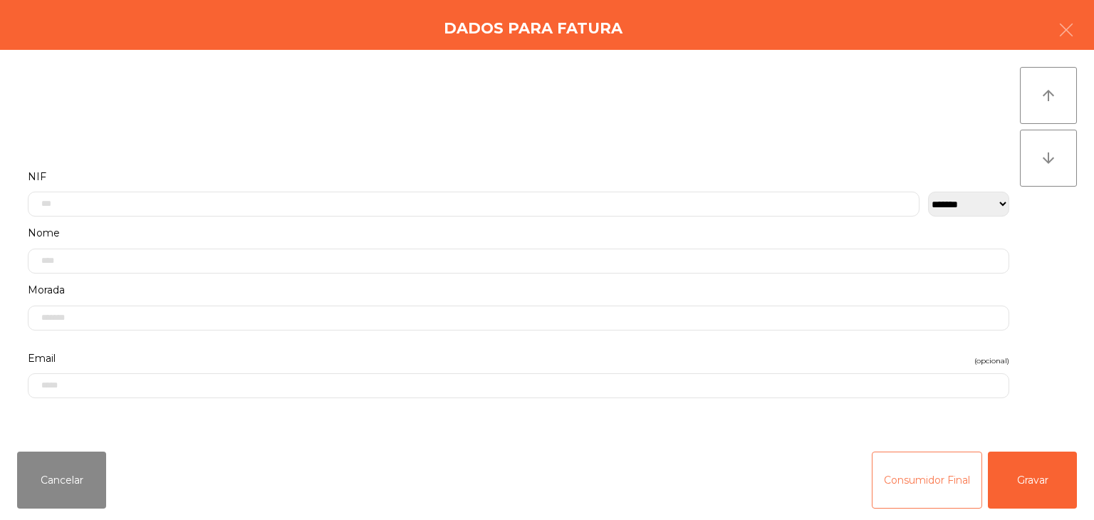
click at [891, 459] on button "Consumidor Final" at bounding box center [926, 479] width 110 height 57
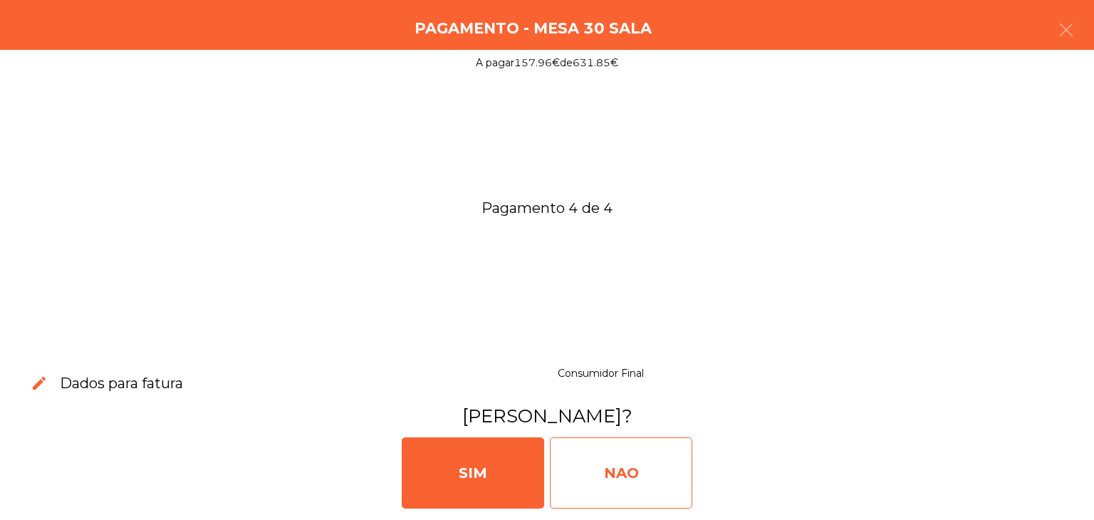
click at [641, 458] on div "NAO" at bounding box center [621, 472] width 142 height 71
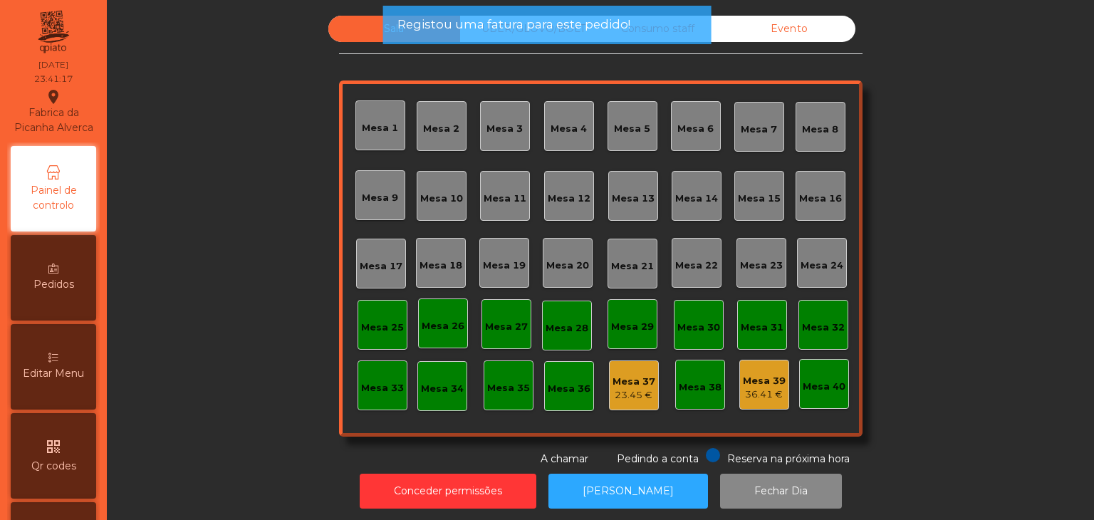
click at [780, 23] on div "Evento" at bounding box center [789, 29] width 132 height 26
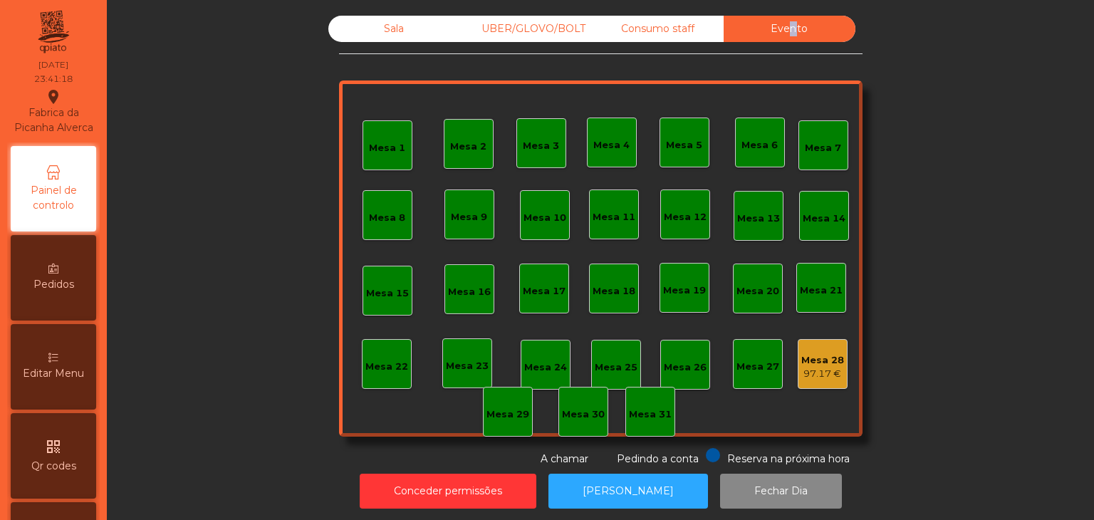
click at [826, 363] on div "Mesa 28" at bounding box center [822, 360] width 43 height 14
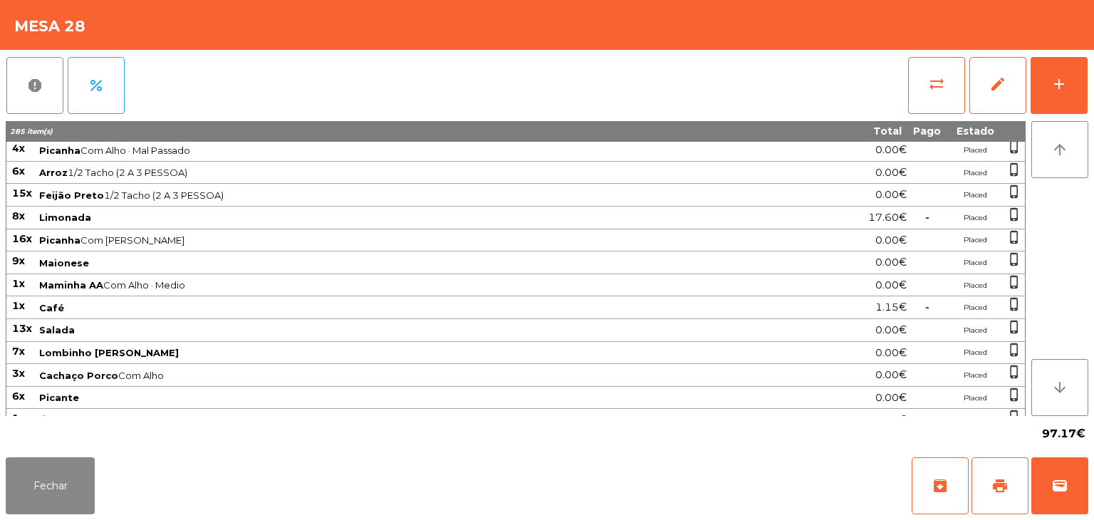
scroll to position [1056, 0]
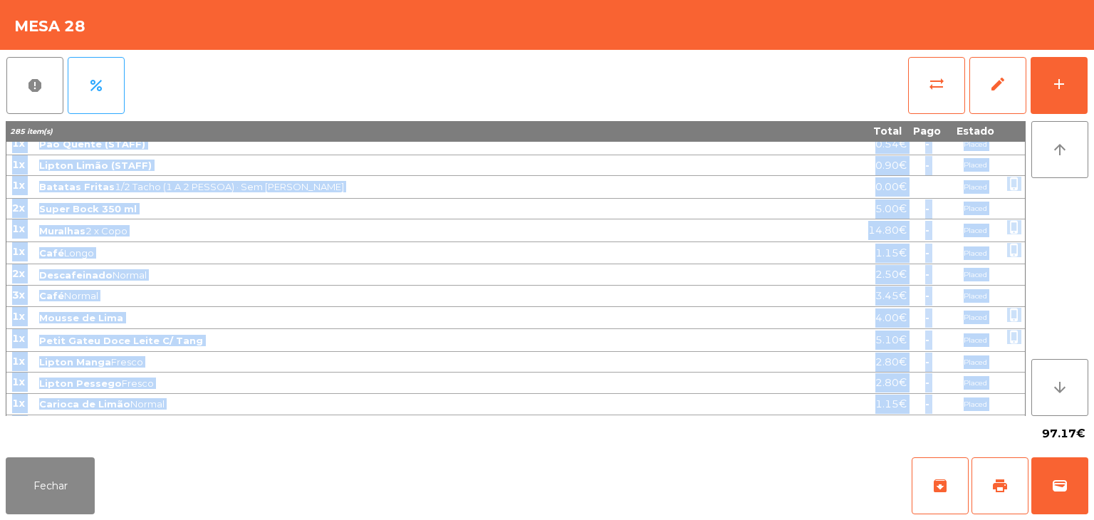
drag, startPoint x: 12, startPoint y: 152, endPoint x: 984, endPoint y: 409, distance: 1005.2
copy tbody "3x Água Fresco 6.00€ - Placed 4x Picanha Bem Passado · Com Alho 0.00€ Placed ph…"
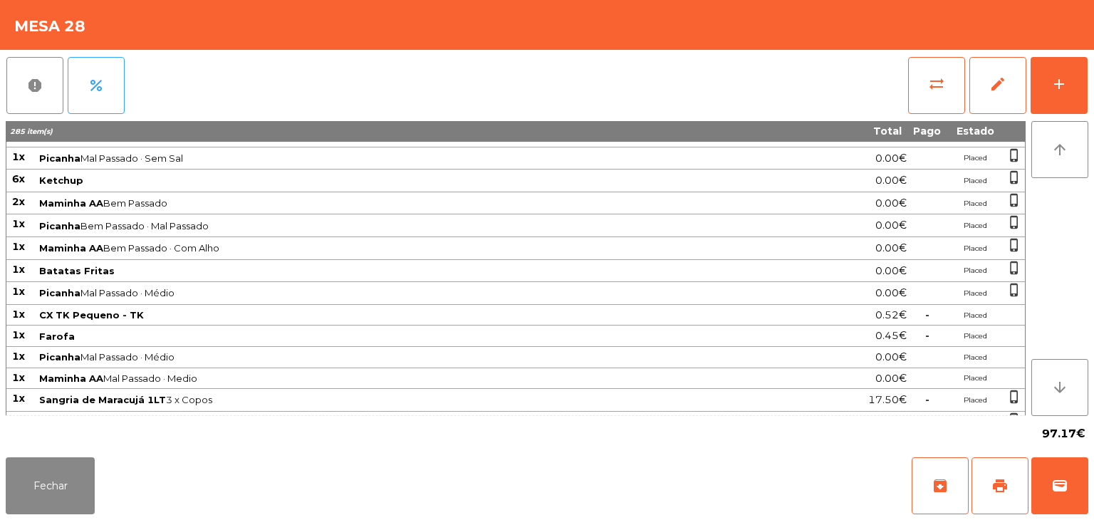
scroll to position [1057, 0]
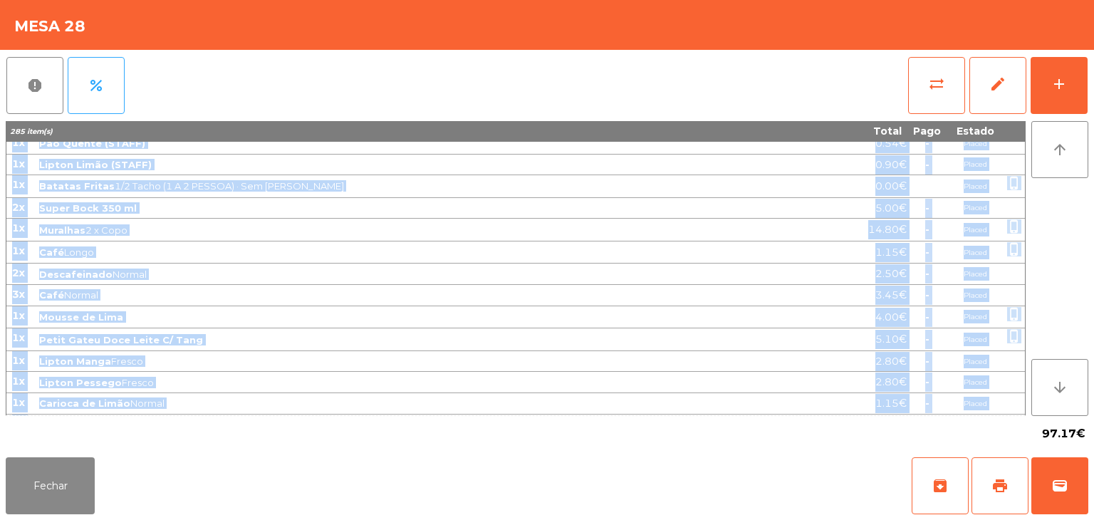
drag, startPoint x: 11, startPoint y: 147, endPoint x: 988, endPoint y: 402, distance: 1009.7
copy tbody "3x Água Fresco 6.00€ - Placed 4x Picanha Bem Passado · Com Alho 0.00€ Placed ph…"
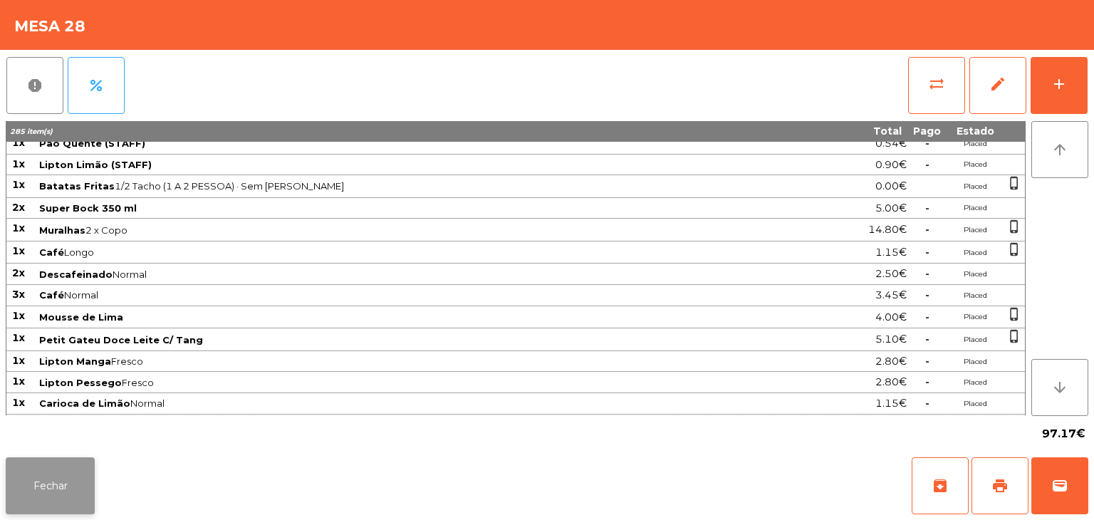
click at [88, 471] on button "Fechar" at bounding box center [50, 485] width 89 height 57
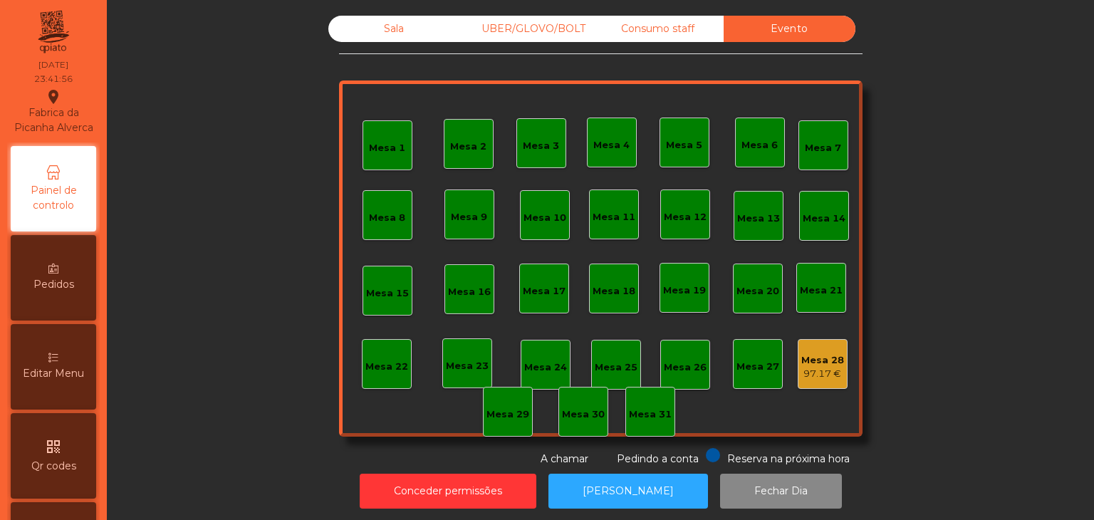
click at [661, 39] on div "Consumo staff" at bounding box center [658, 29] width 132 height 26
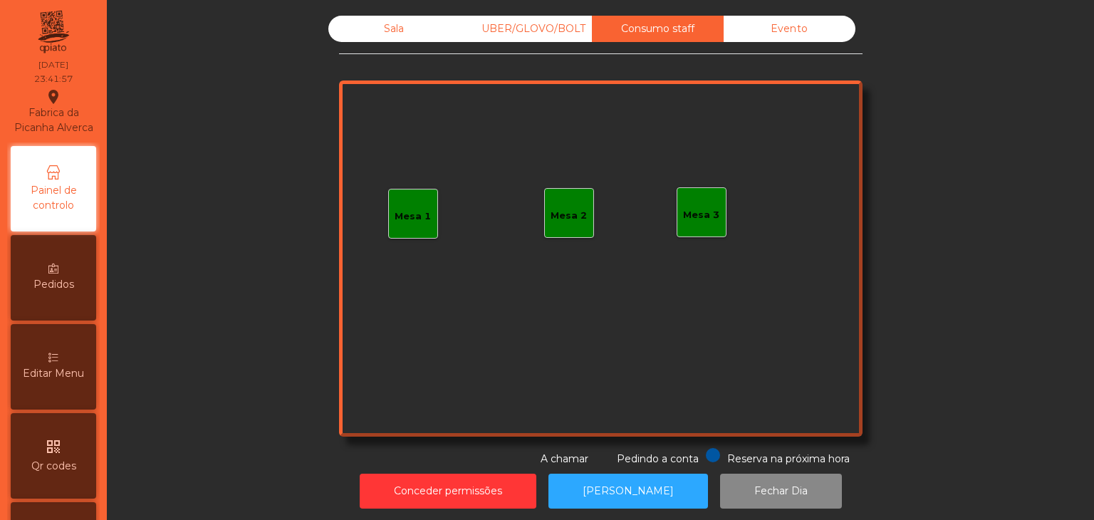
click at [481, 27] on div "UBER/GLOVO/BOLT" at bounding box center [526, 29] width 132 height 26
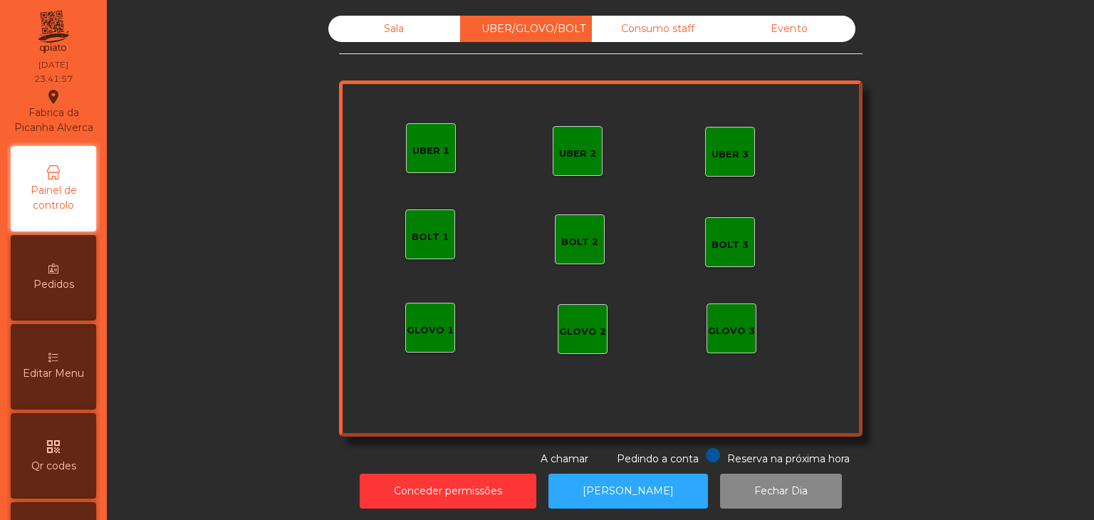
click at [328, 31] on div "Sala" at bounding box center [394, 29] width 132 height 26
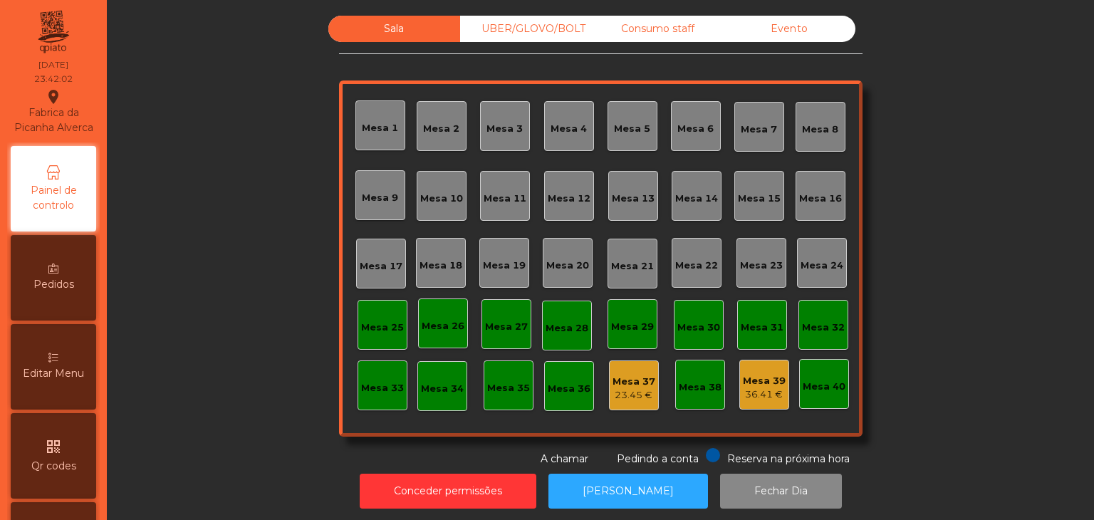
click at [788, 1] on div "Sala UBER/GLOVO/BOLT Consumo staff Evento Mesa 1 Mesa 2 Mesa 3 Mesa 4 Mesa 5 Me…" at bounding box center [600, 260] width 987 height 520
click at [785, 24] on div "Evento" at bounding box center [789, 29] width 132 height 26
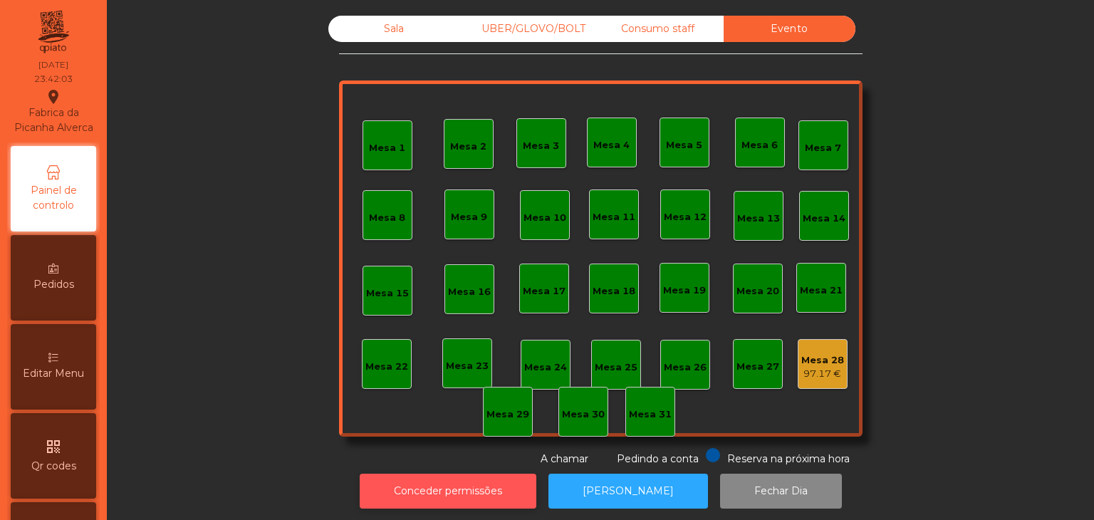
click at [458, 478] on button "Conceder permissões" at bounding box center [448, 490] width 177 height 35
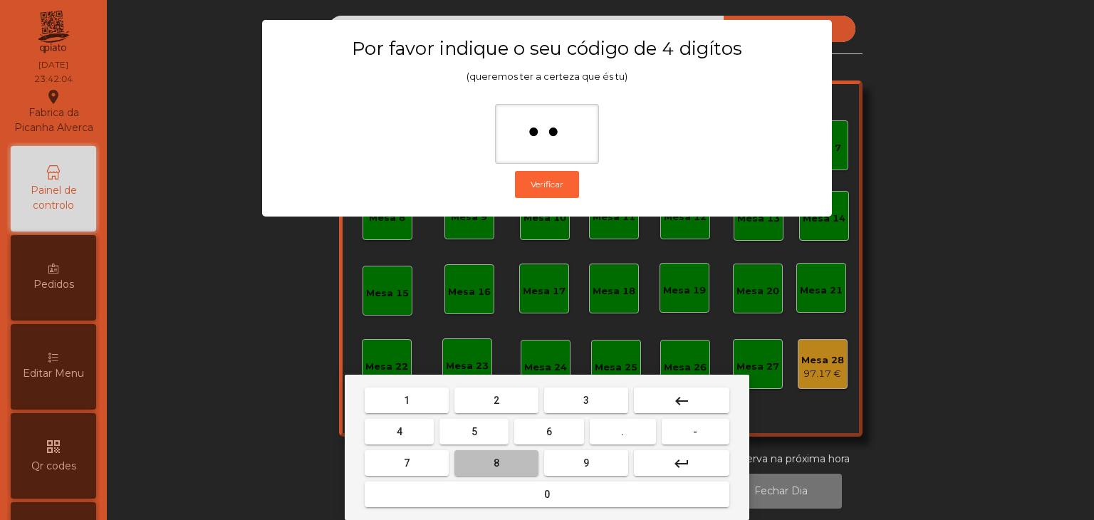
type input "***"
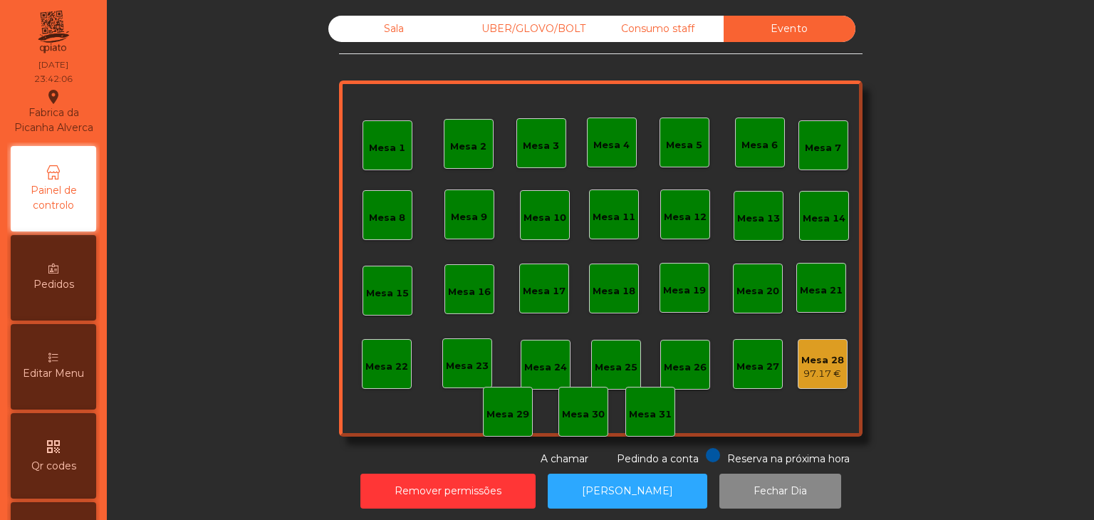
click at [806, 349] on div "Mesa 28 97.17 €" at bounding box center [822, 363] width 43 height 33
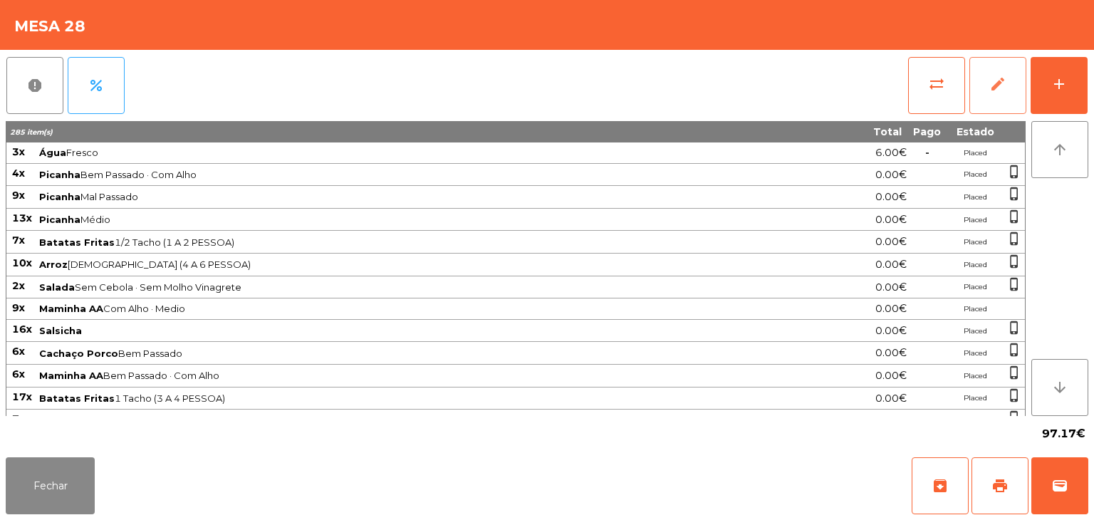
click at [992, 75] on span "edit" at bounding box center [997, 83] width 17 height 17
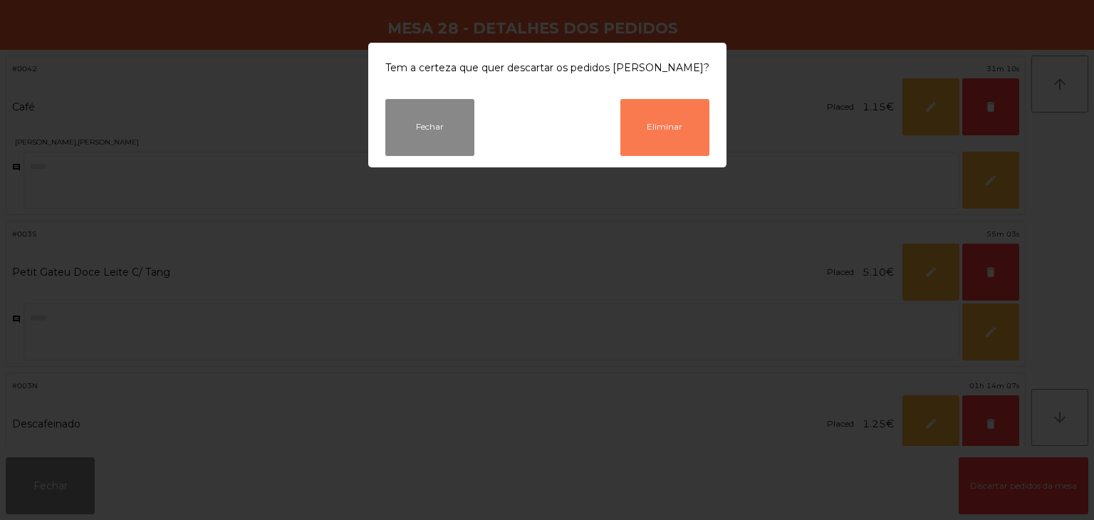
click at [642, 138] on button "Eliminar" at bounding box center [664, 127] width 89 height 57
